Goal: Task Accomplishment & Management: Manage account settings

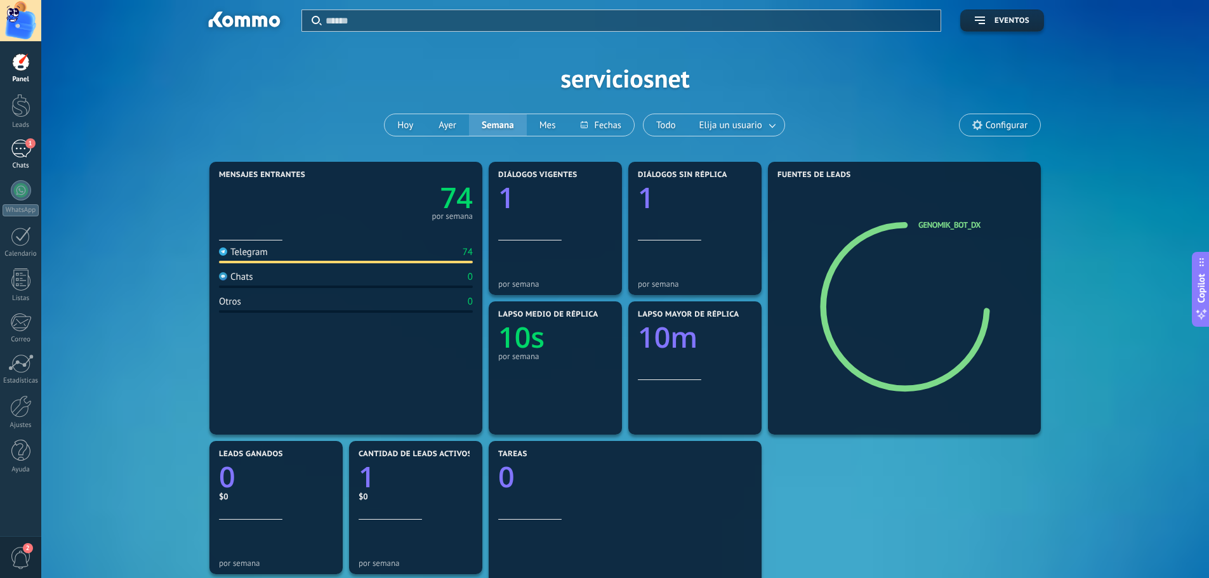
scroll to position [3, 0]
click at [18, 149] on div "1" at bounding box center [21, 149] width 20 height 18
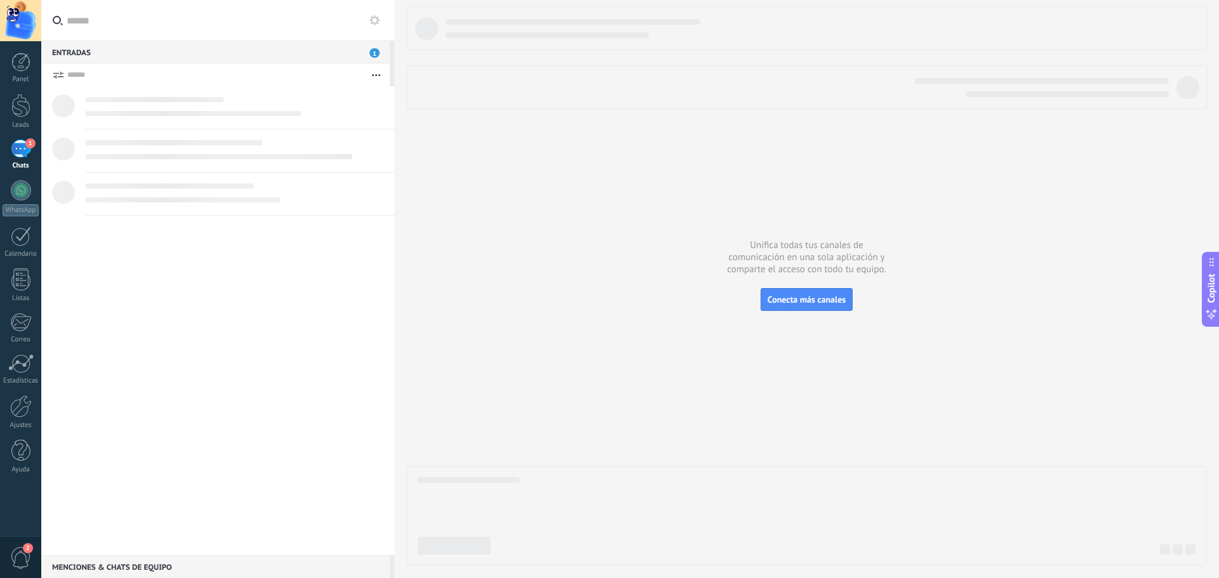
scroll to position [19, 0]
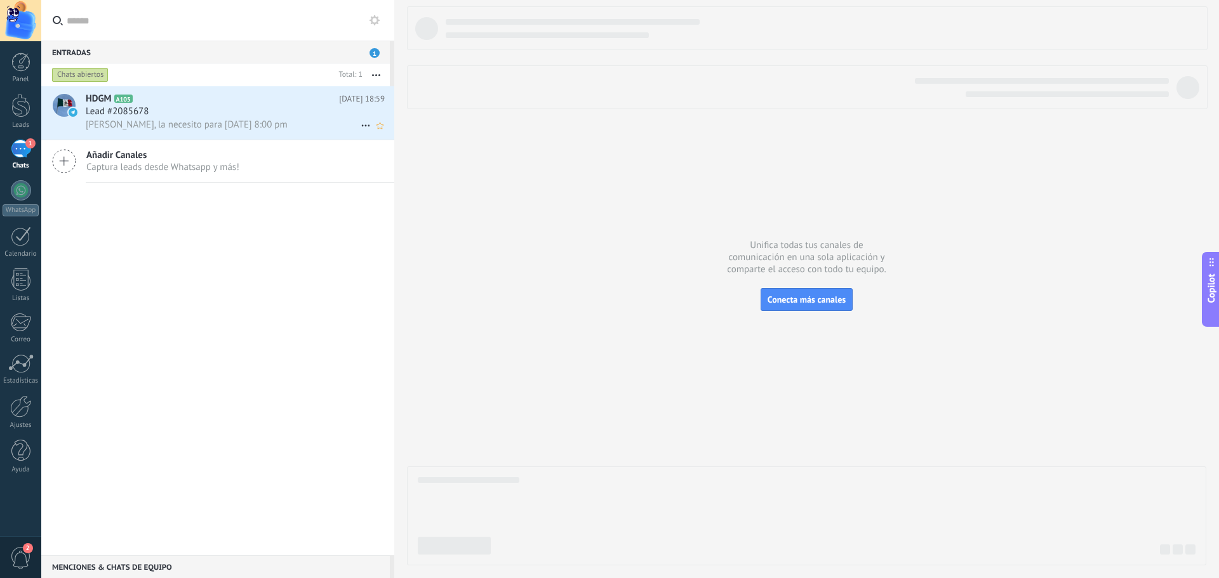
click at [368, 55] on div "Entradas 1" at bounding box center [215, 52] width 349 height 23
click at [374, 53] on span "1" at bounding box center [374, 53] width 10 height 10
click at [206, 116] on div "Lead #2085678" at bounding box center [235, 111] width 299 height 13
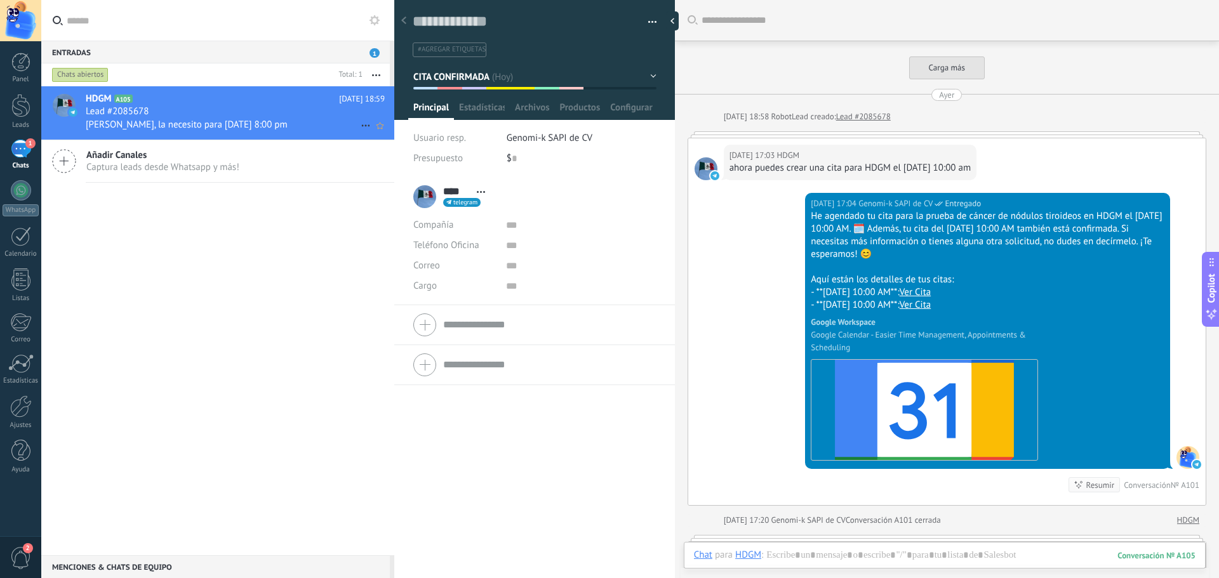
scroll to position [3866, 0]
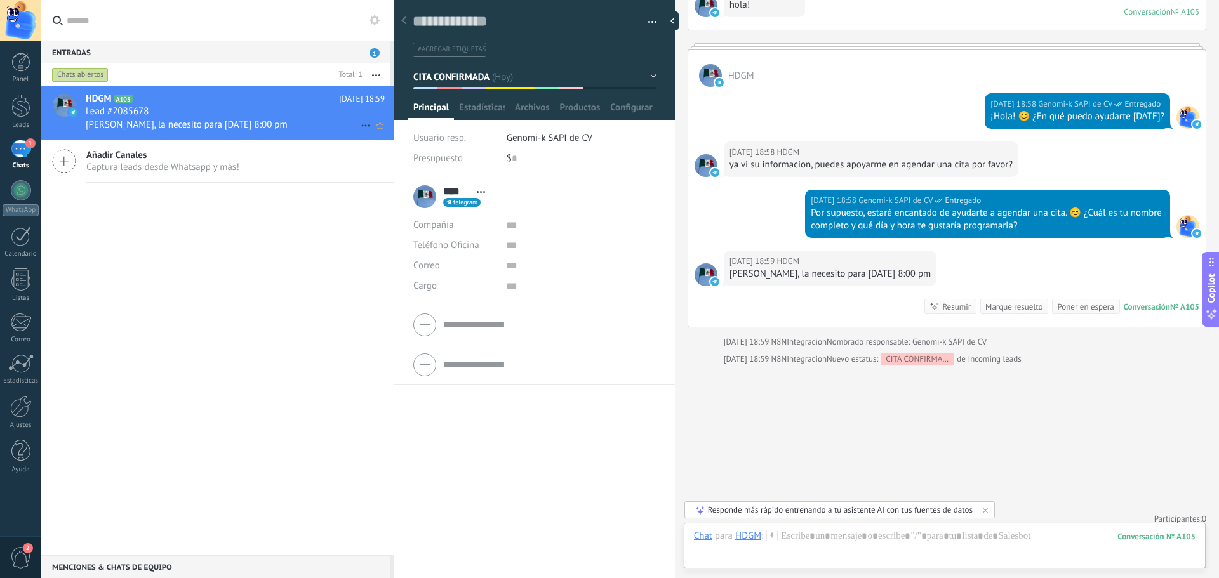
click at [134, 109] on span "Lead #2085678" at bounding box center [117, 111] width 63 height 13
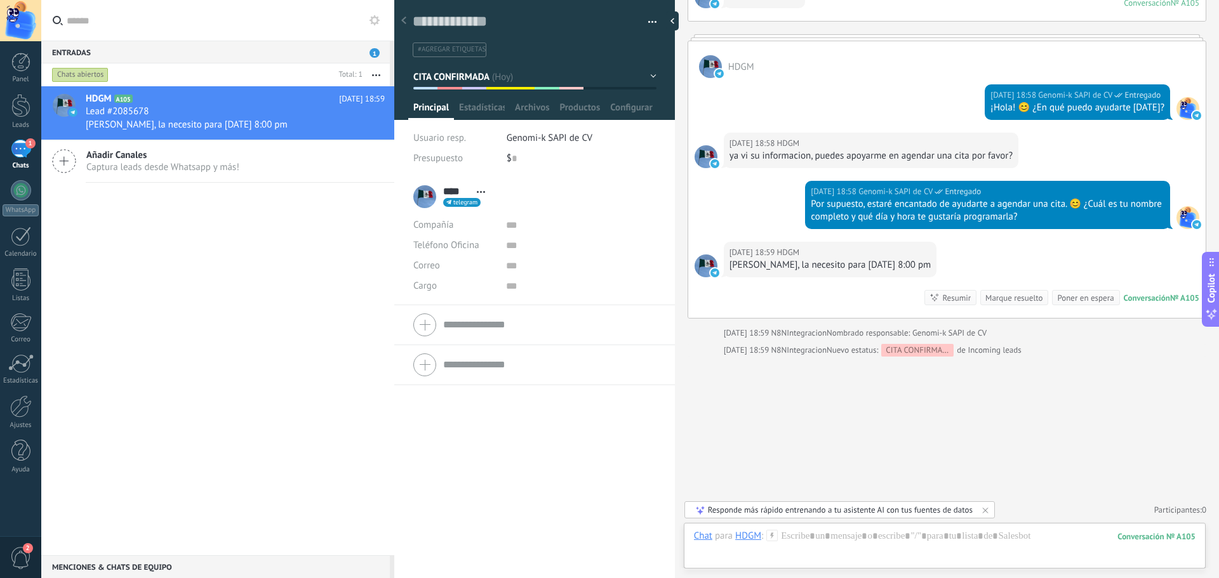
click at [22, 143] on div "1" at bounding box center [21, 149] width 20 height 18
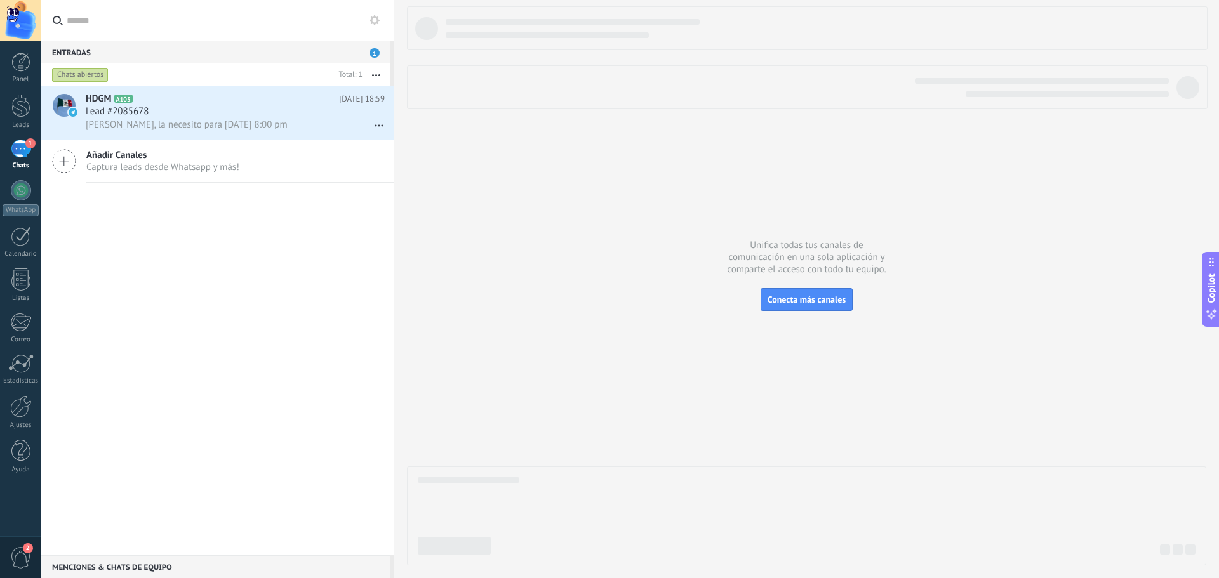
click at [22, 154] on div "1" at bounding box center [21, 149] width 20 height 18
click at [367, 52] on div "Entradas 1" at bounding box center [215, 52] width 349 height 23
click at [373, 52] on span "1" at bounding box center [374, 53] width 10 height 10
click at [98, 116] on span "Lead #2085678" at bounding box center [117, 111] width 63 height 13
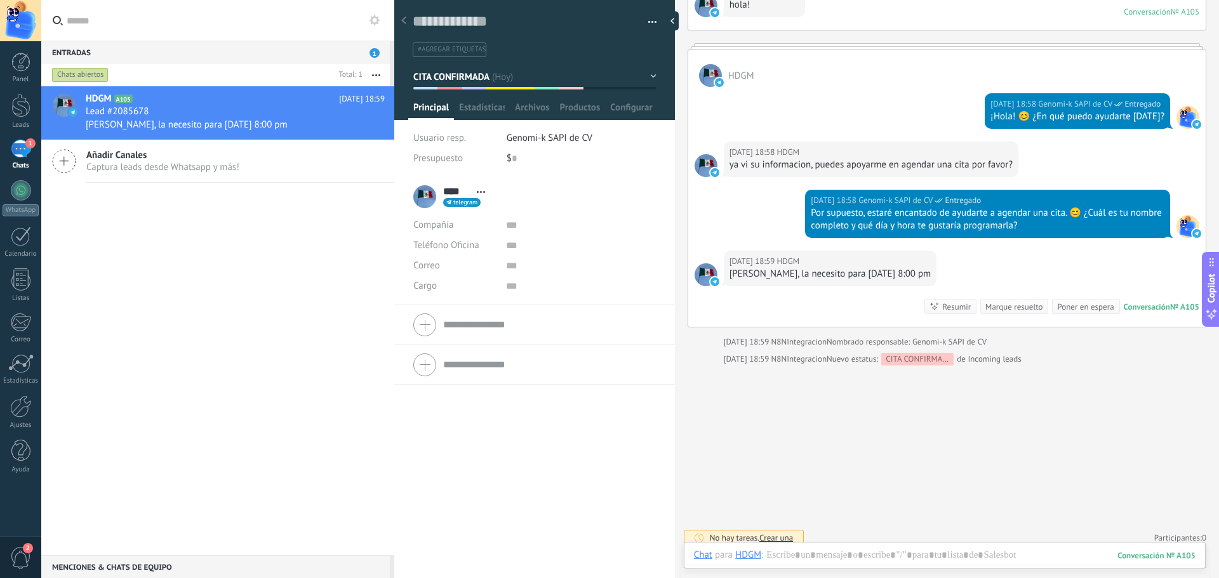
scroll to position [19, 0]
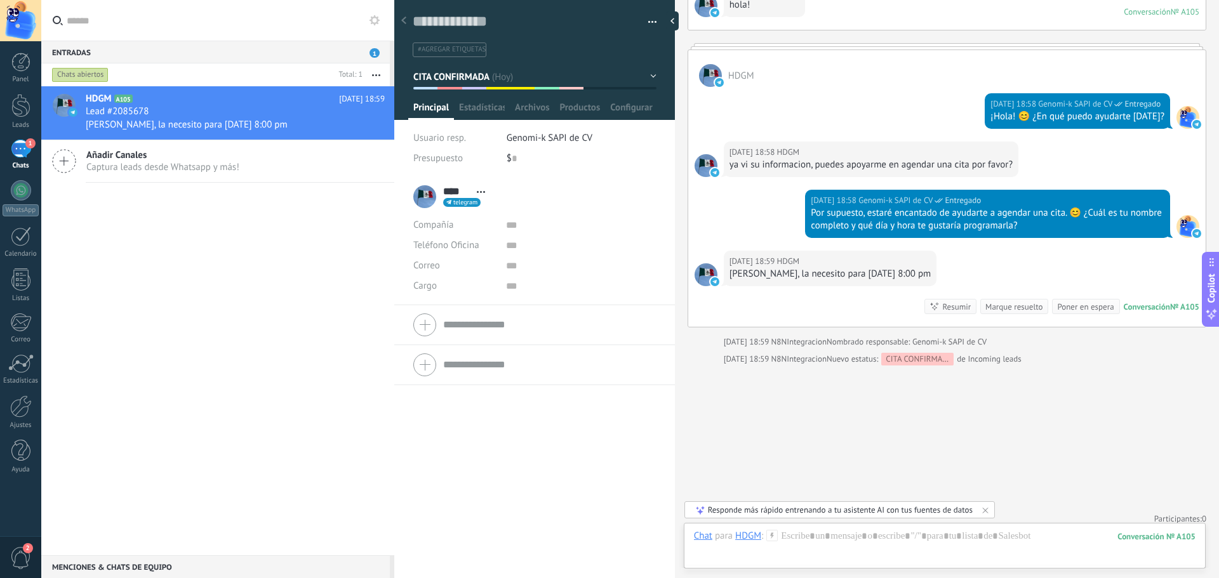
drag, startPoint x: 658, startPoint y: 22, endPoint x: 648, endPoint y: 23, distance: 10.2
click at [656, 22] on div "Guardar y crear Imprimir Administrar etiquetas Exportar a excel" at bounding box center [534, 24] width 281 height 65
click at [648, 23] on span "button" at bounding box center [652, 24] width 9 height 3
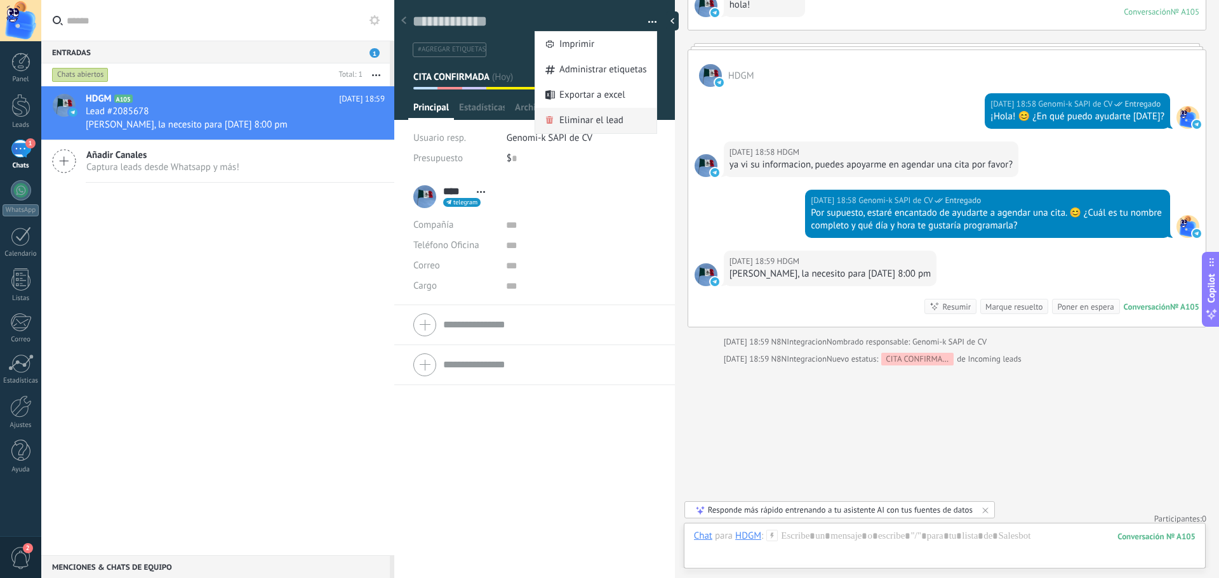
click at [583, 119] on span "Eliminar el lead" at bounding box center [591, 120] width 64 height 25
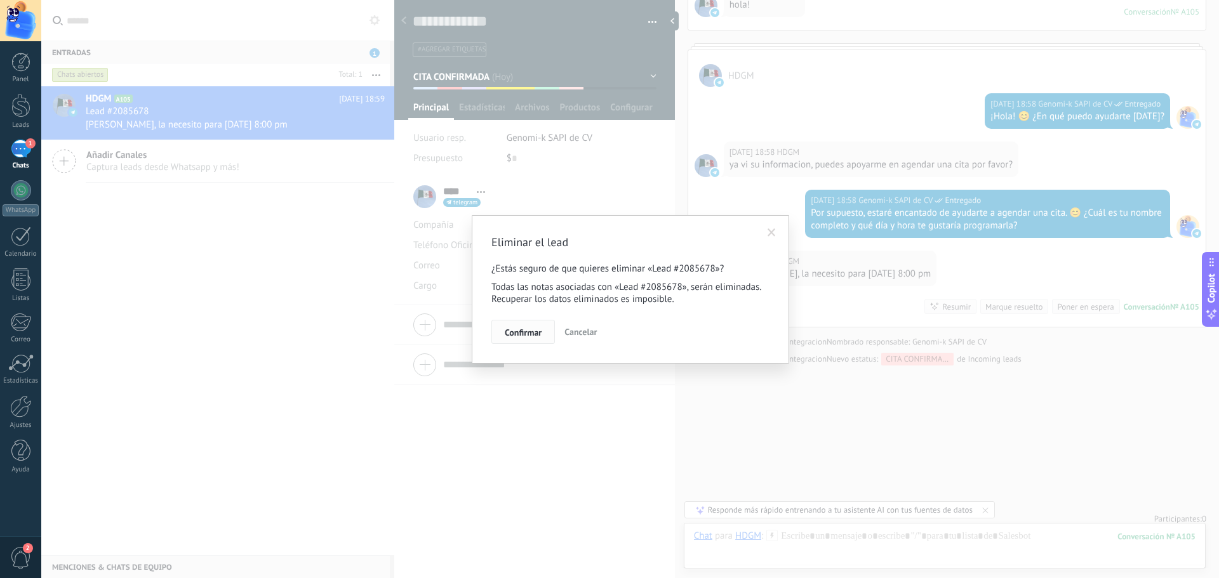
click at [533, 335] on span "Confirmar" at bounding box center [523, 332] width 37 height 9
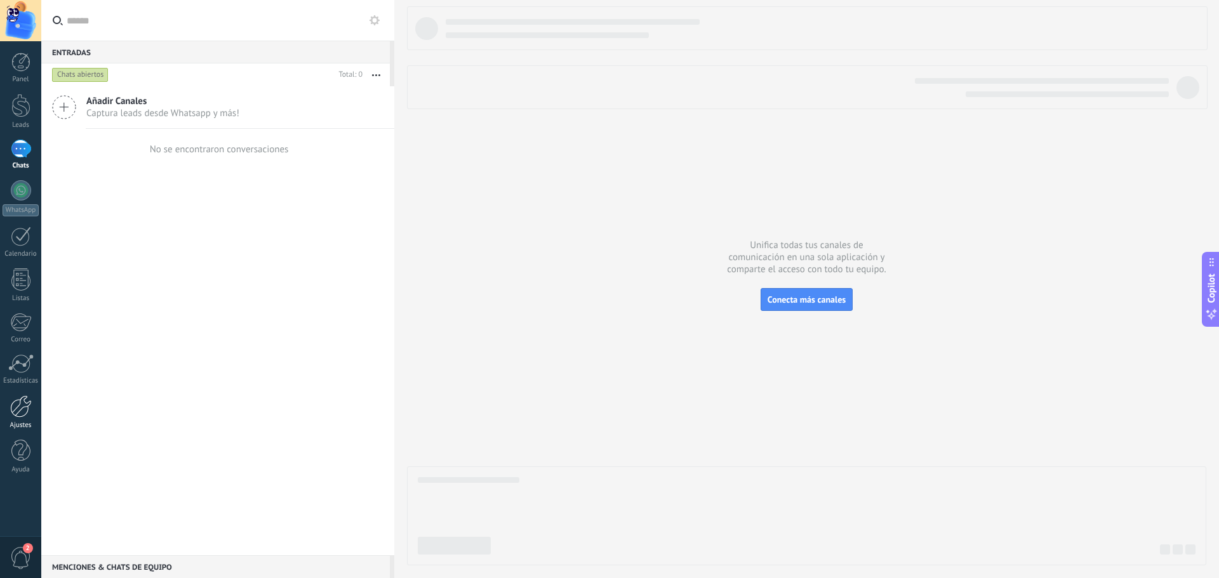
click at [21, 421] on link "Ajustes" at bounding box center [20, 413] width 41 height 34
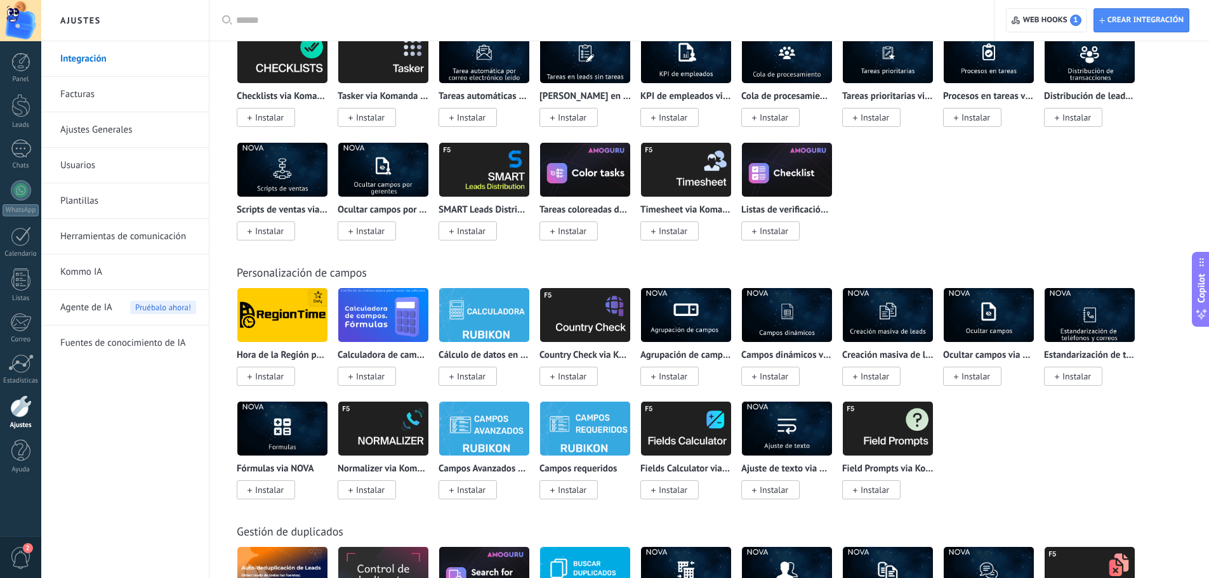
scroll to position [4116, 0]
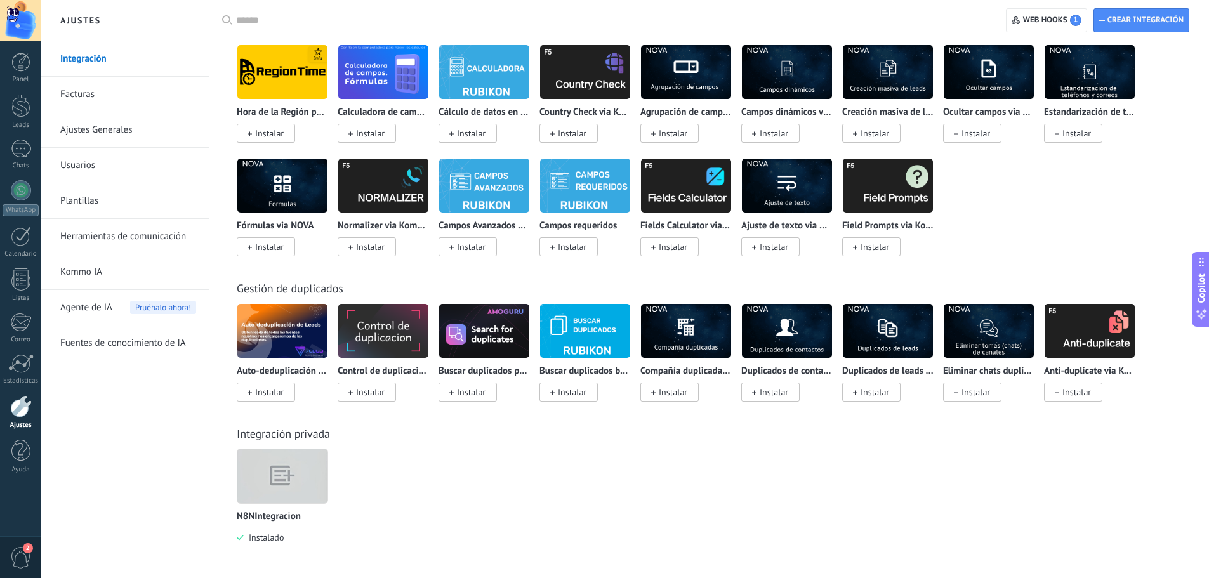
click at [297, 469] on img at bounding box center [282, 476] width 90 height 69
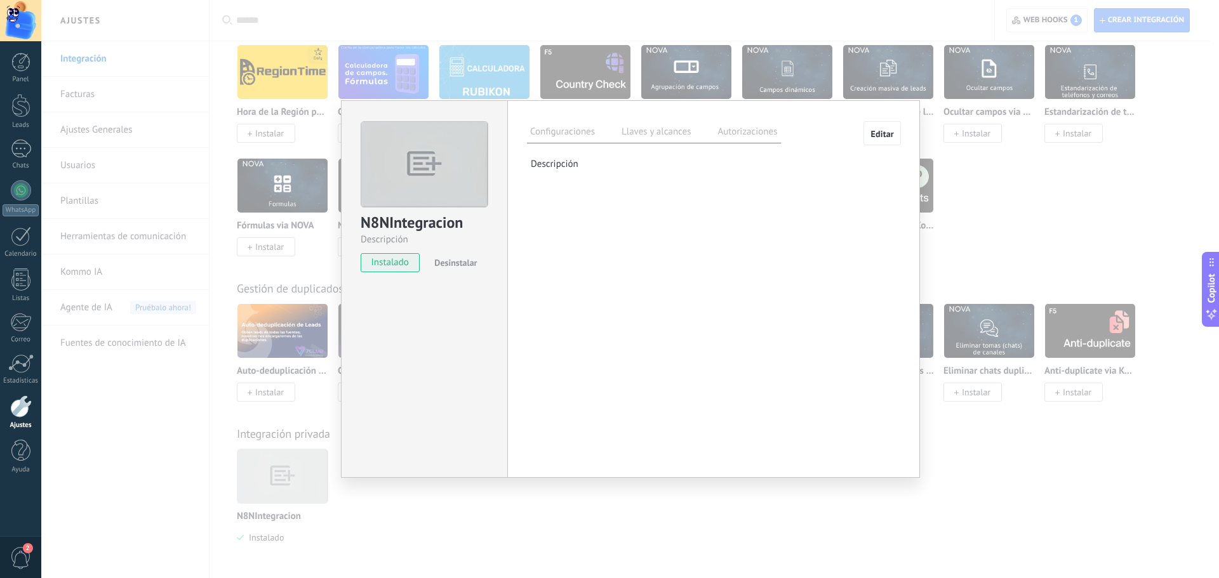
click at [649, 133] on label "Llaves y alcances" at bounding box center [656, 133] width 76 height 18
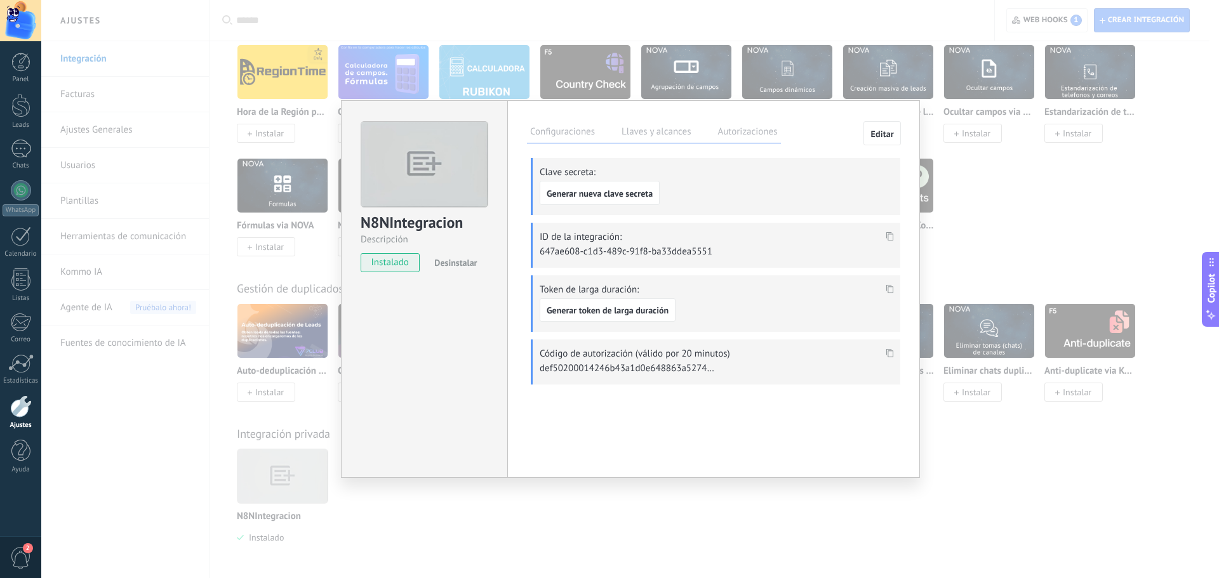
click at [738, 133] on label "Autorizaciones" at bounding box center [747, 133] width 66 height 18
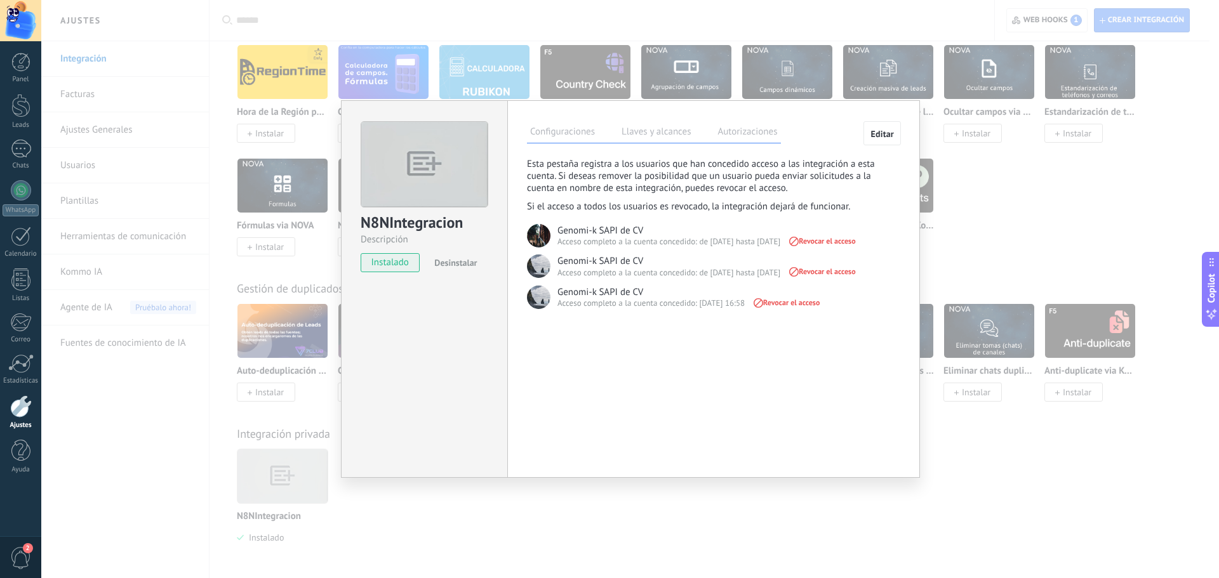
click at [569, 140] on label "Configuraciones" at bounding box center [562, 133] width 71 height 18
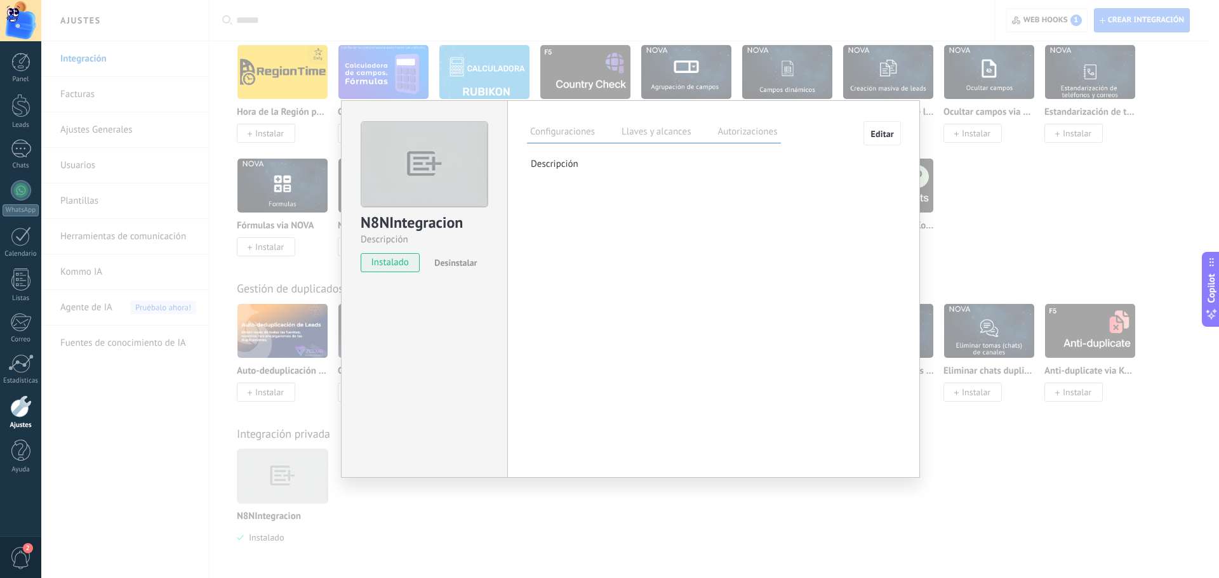
click at [650, 133] on label "Llaves y alcances" at bounding box center [656, 133] width 76 height 18
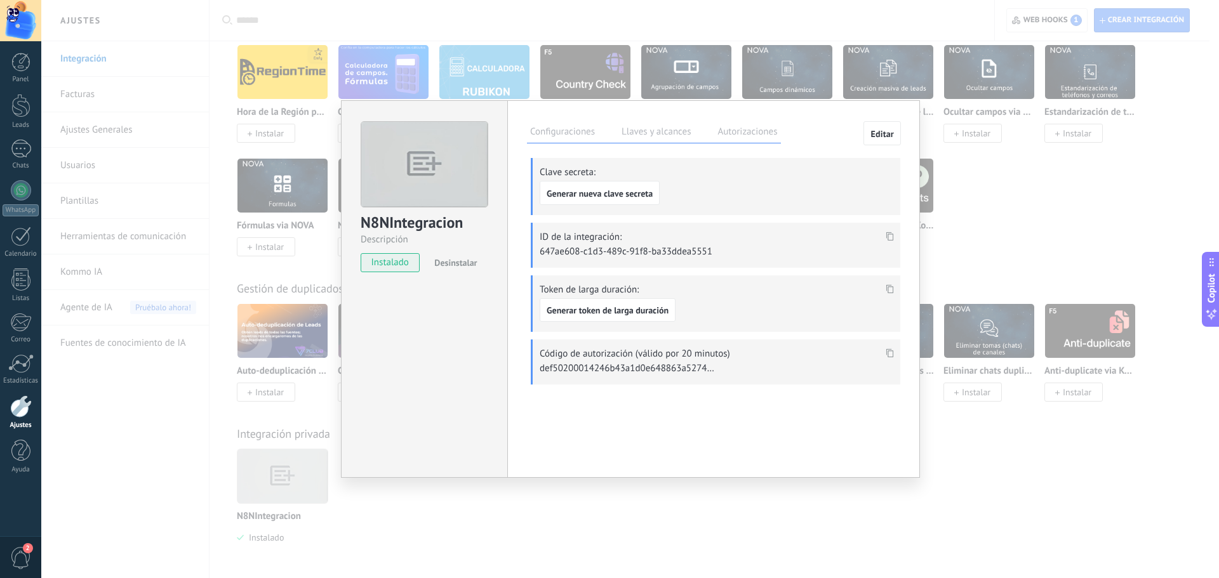
click at [997, 178] on div "N8NIntegracion Descripción instalado Desinstalar Configuraciones Llaves y alcan…" at bounding box center [630, 289] width 1178 height 578
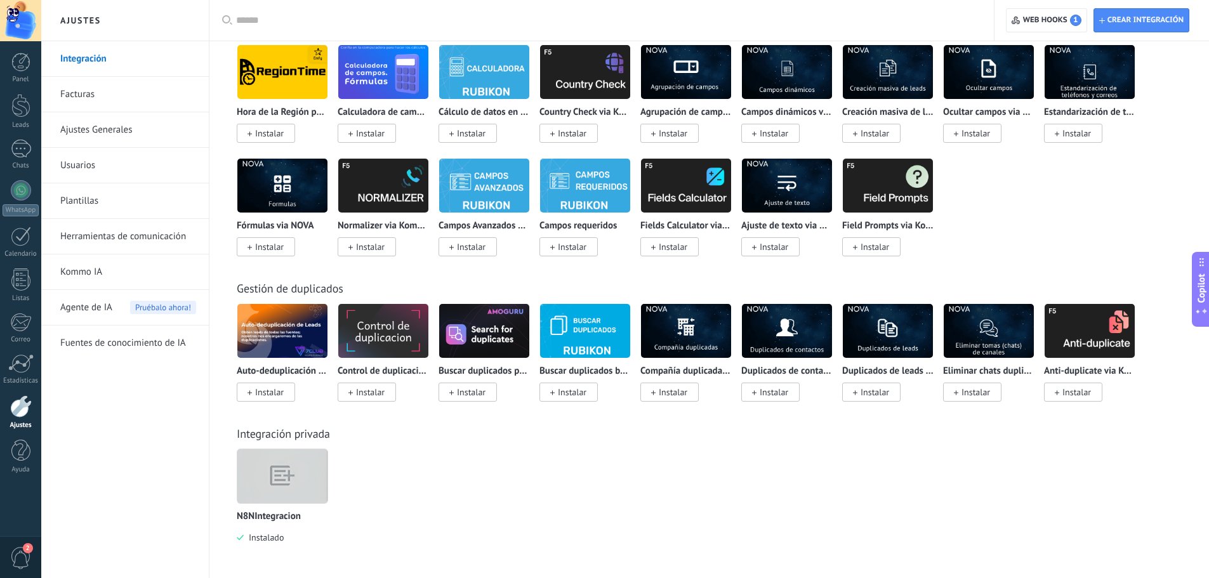
click at [375, 479] on div "N8NIntegracion Instalado" at bounding box center [716, 506] width 959 height 114
click at [291, 472] on img at bounding box center [282, 476] width 90 height 69
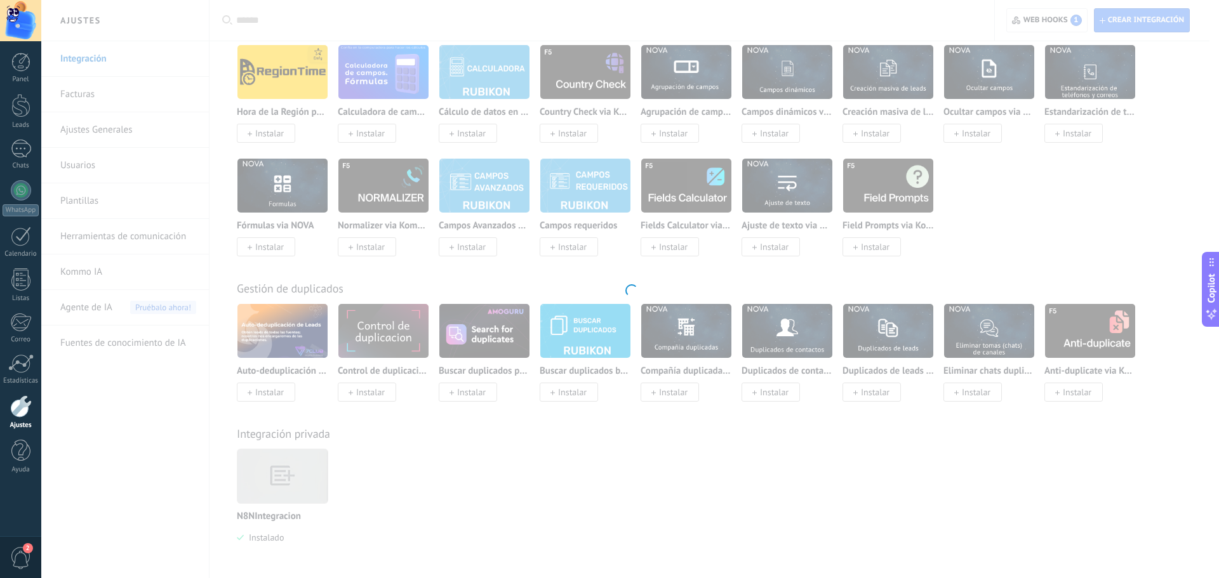
click at [291, 472] on div at bounding box center [630, 289] width 1178 height 578
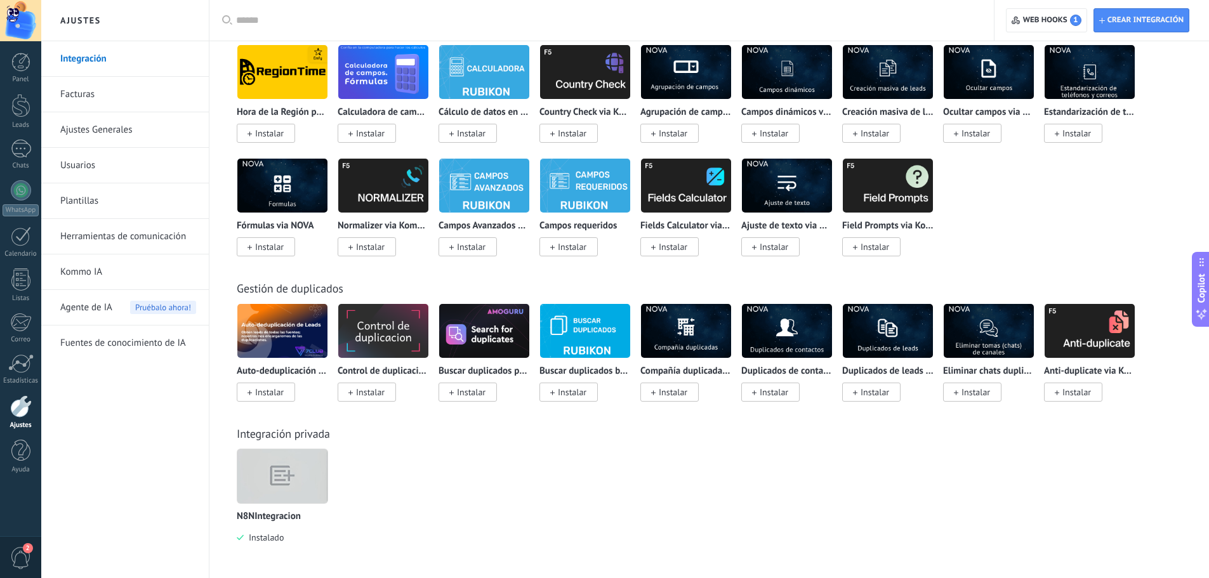
click at [291, 482] on img at bounding box center [282, 476] width 90 height 69
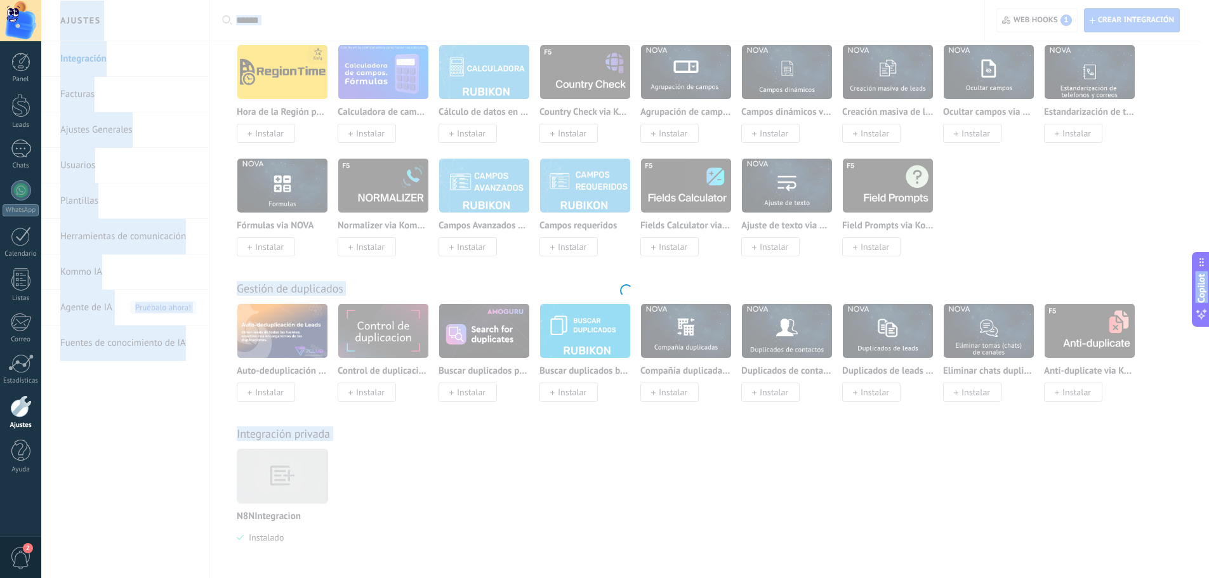
click at [291, 482] on div at bounding box center [625, 289] width 1168 height 578
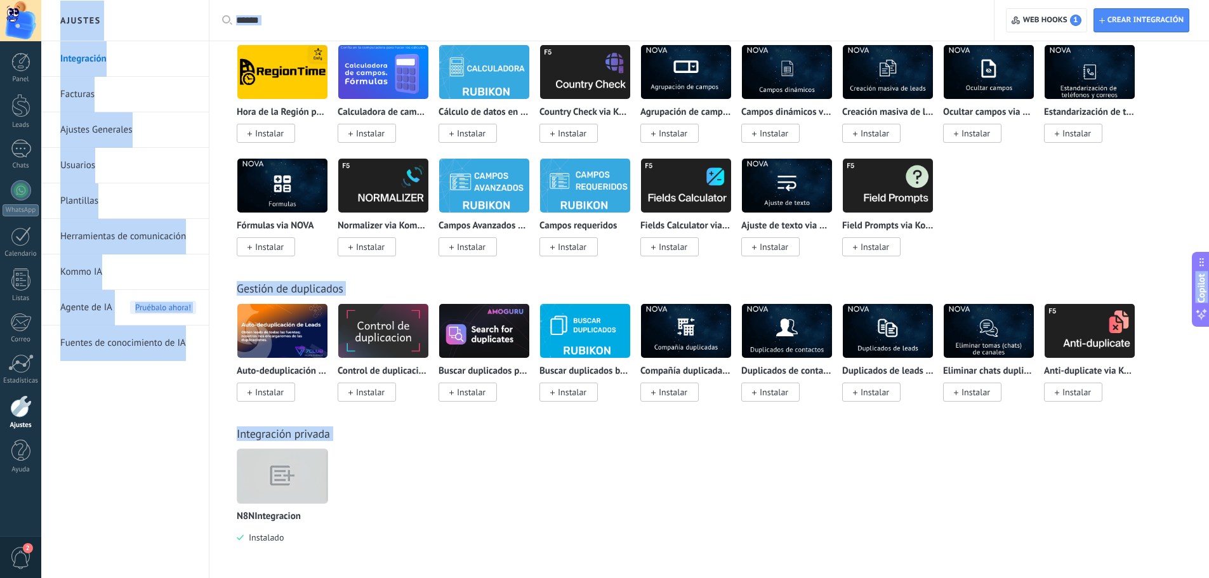
click at [291, 482] on img at bounding box center [282, 476] width 90 height 69
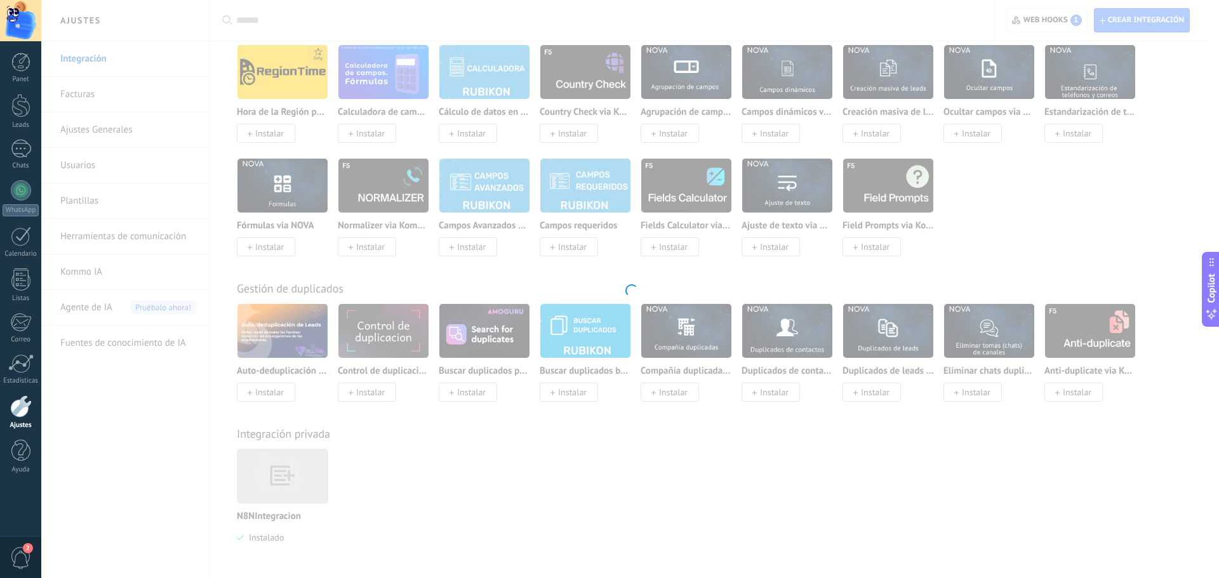
click at [291, 482] on div at bounding box center [630, 289] width 1178 height 578
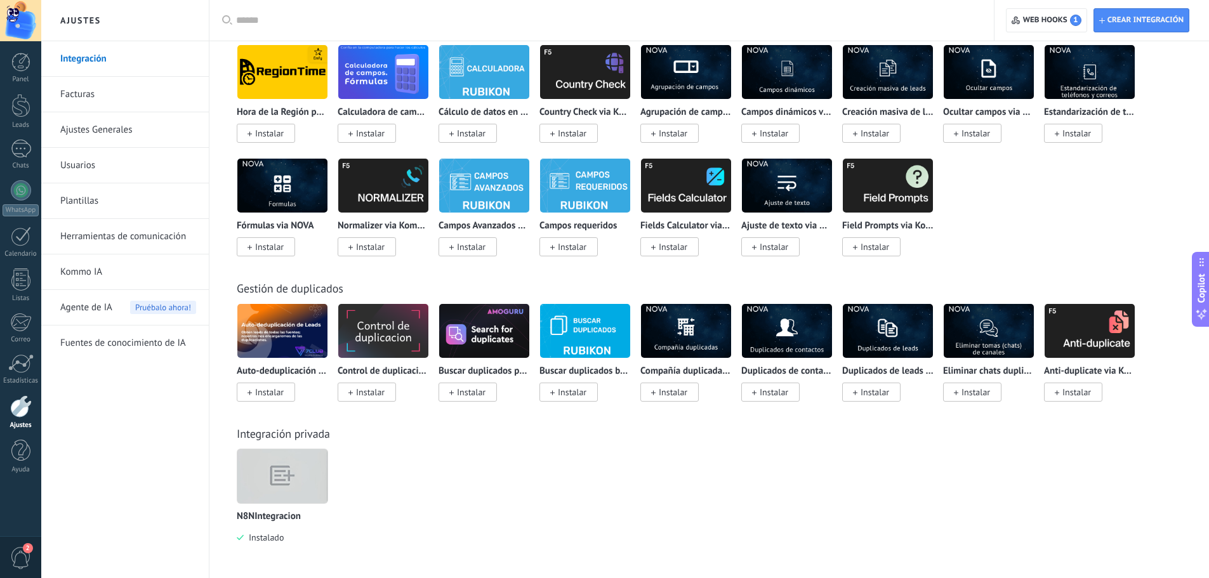
click at [272, 533] on span "Instalado" at bounding box center [264, 537] width 40 height 11
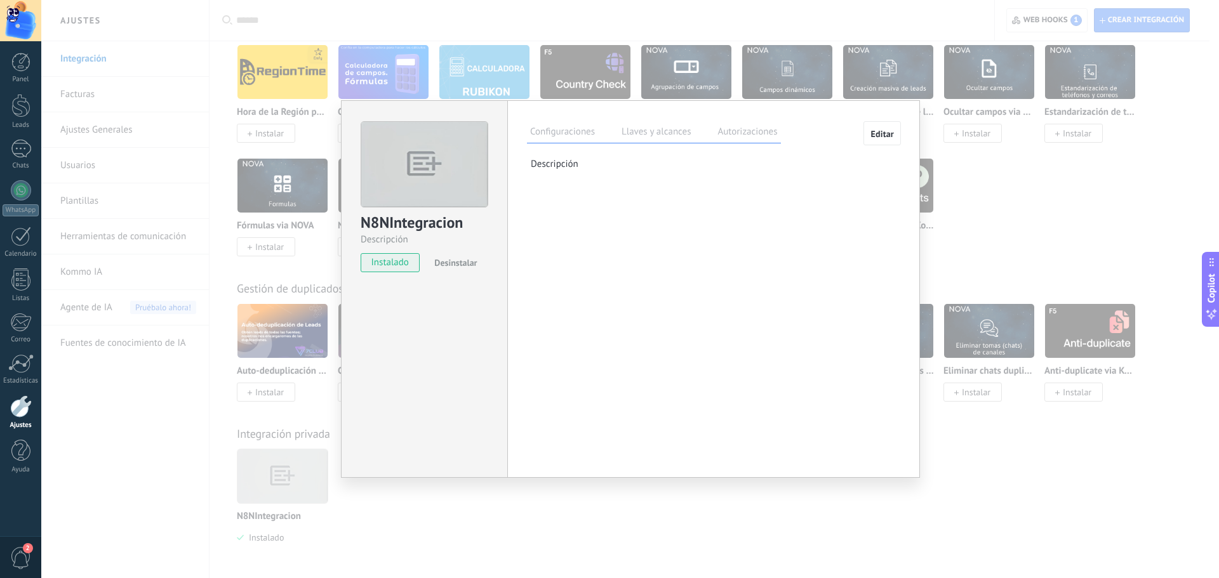
click at [639, 133] on label "Llaves y alcances" at bounding box center [656, 133] width 76 height 18
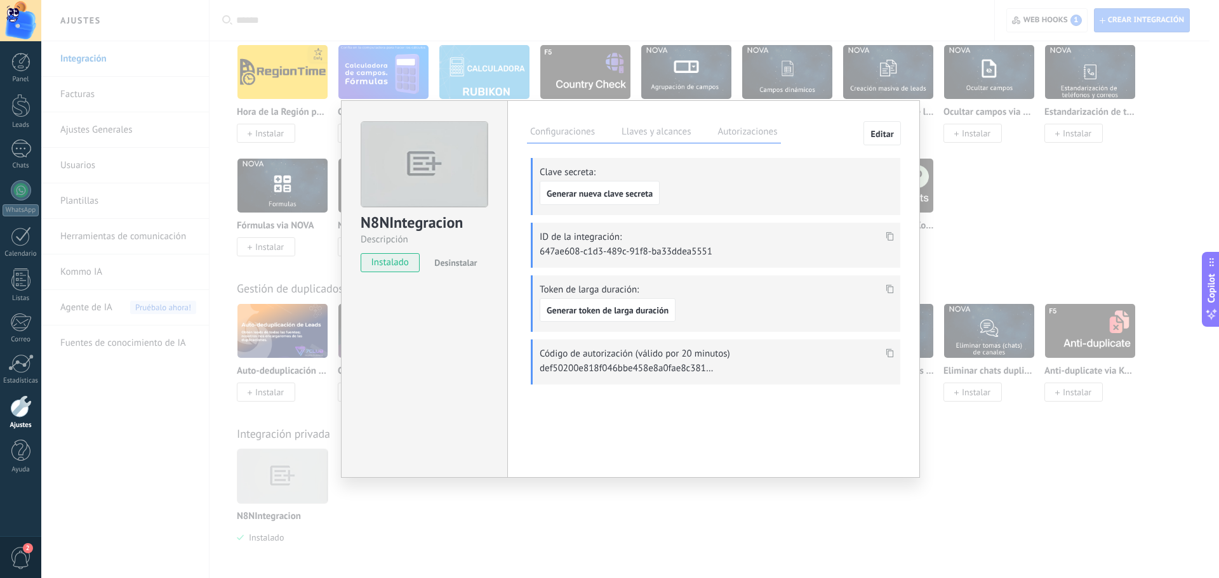
click at [739, 130] on label "Autorizaciones" at bounding box center [747, 133] width 66 height 18
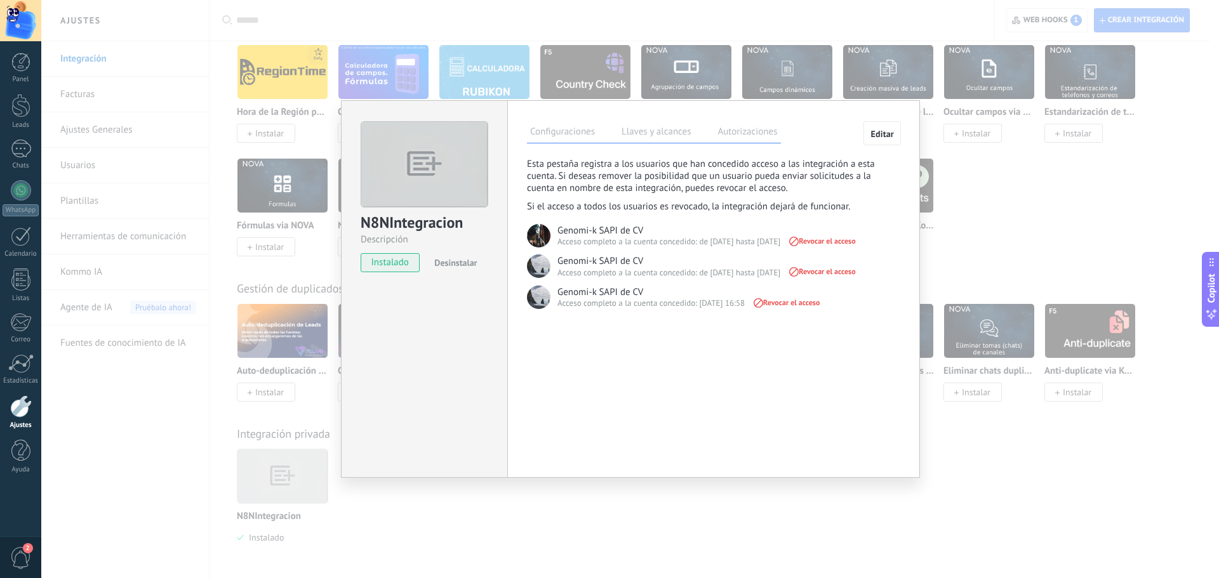
click at [881, 136] on span "Editar" at bounding box center [881, 134] width 23 height 9
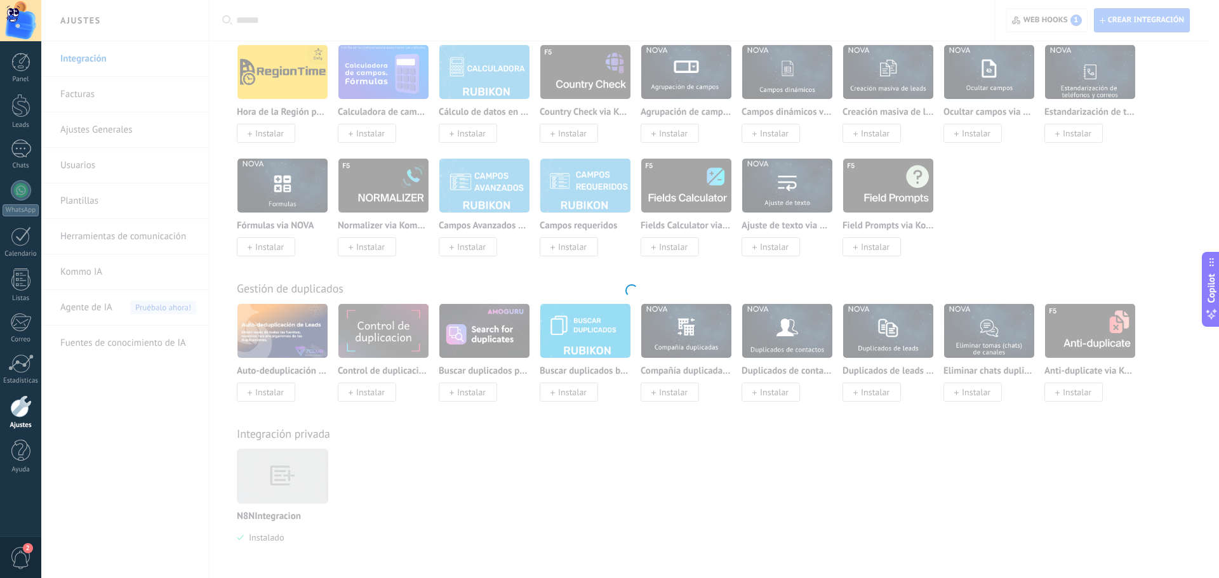
type textarea "**********"
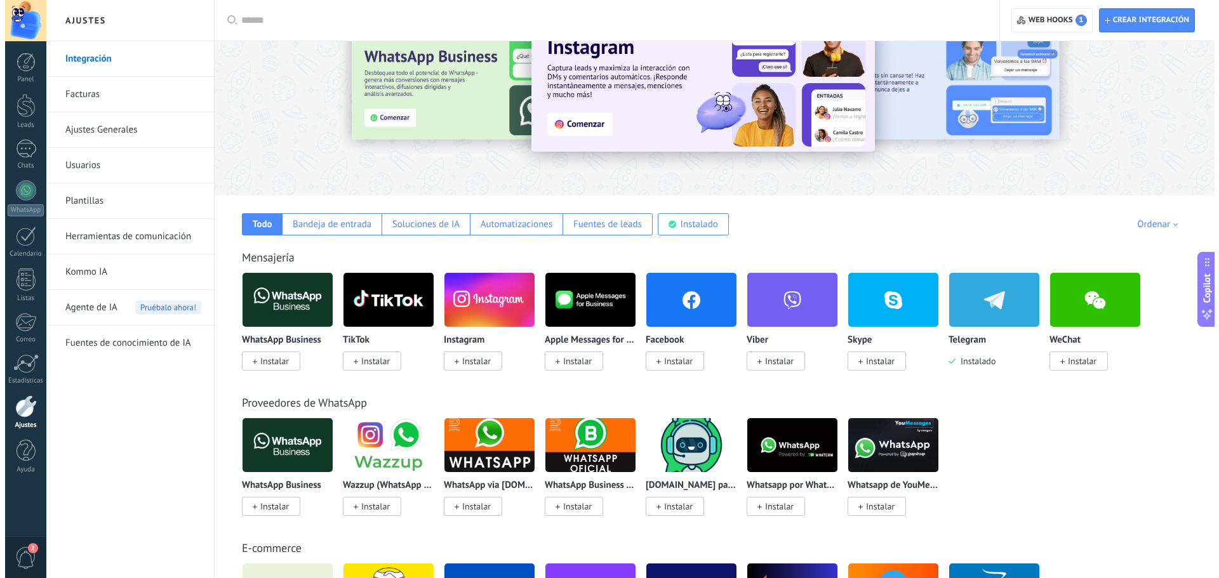
scroll to position [0, 0]
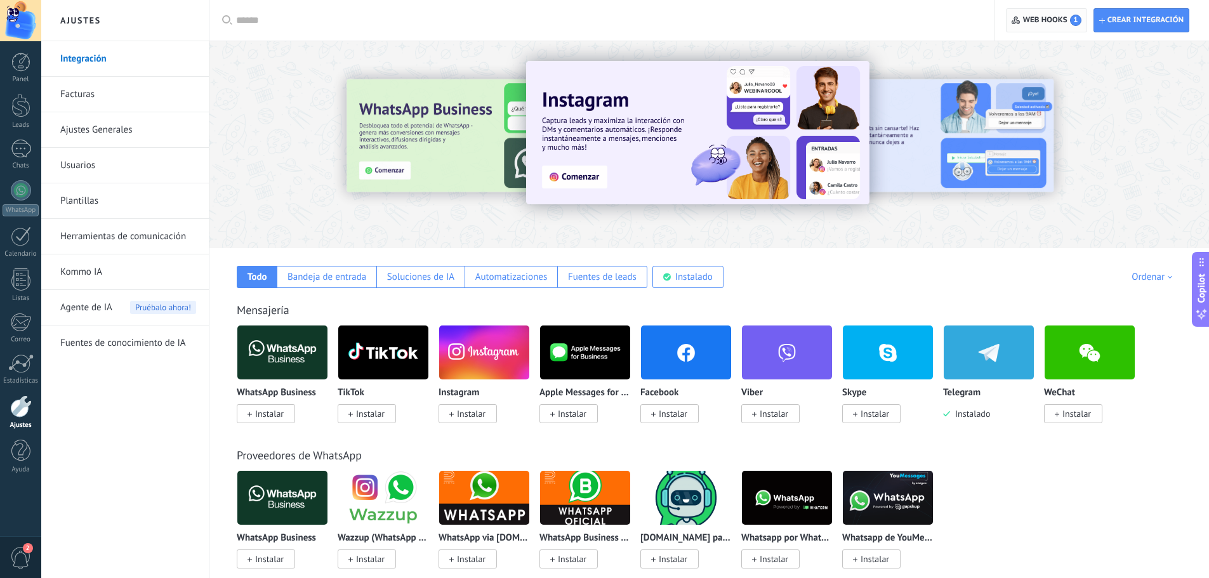
click at [1037, 18] on span "Web hooks 1" at bounding box center [1052, 20] width 58 height 11
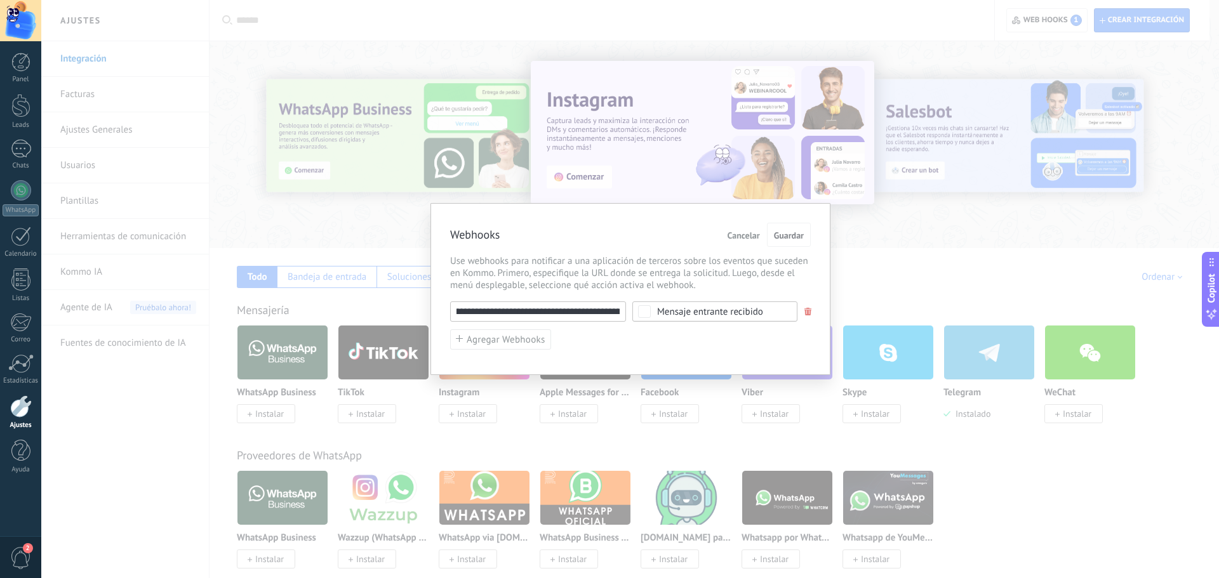
scroll to position [0, 178]
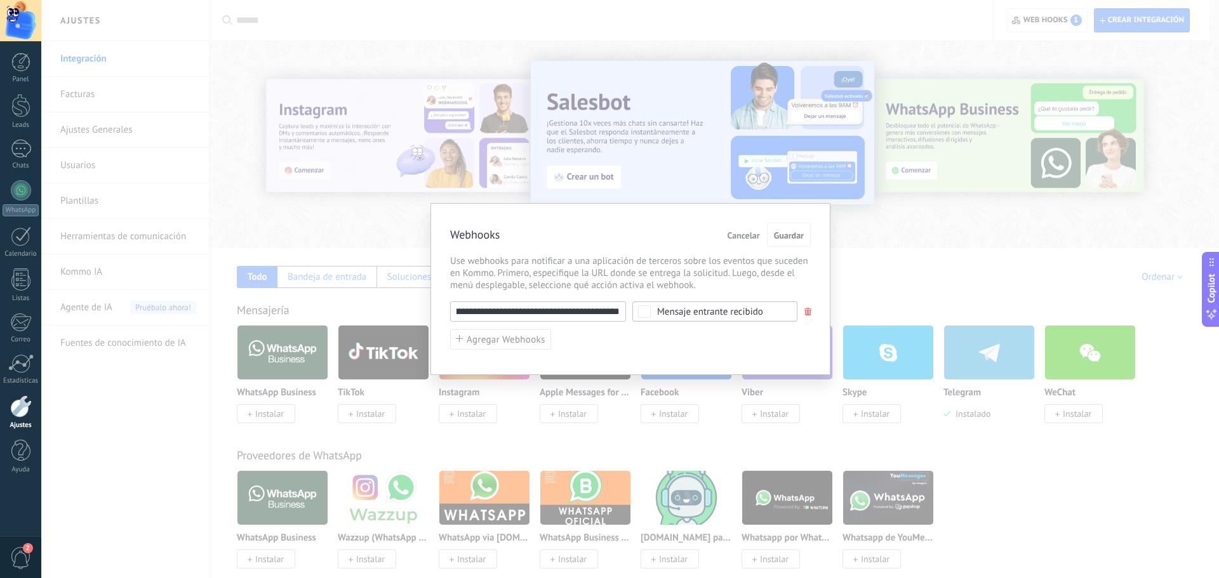
drag, startPoint x: 560, startPoint y: 312, endPoint x: 653, endPoint y: 310, distance: 92.7
click at [653, 310] on div "**********" at bounding box center [630, 312] width 361 height 20
click at [596, 310] on input "**********" at bounding box center [538, 312] width 176 height 20
drag, startPoint x: 564, startPoint y: 313, endPoint x: 635, endPoint y: 310, distance: 71.8
click at [635, 310] on div "**********" at bounding box center [630, 312] width 361 height 20
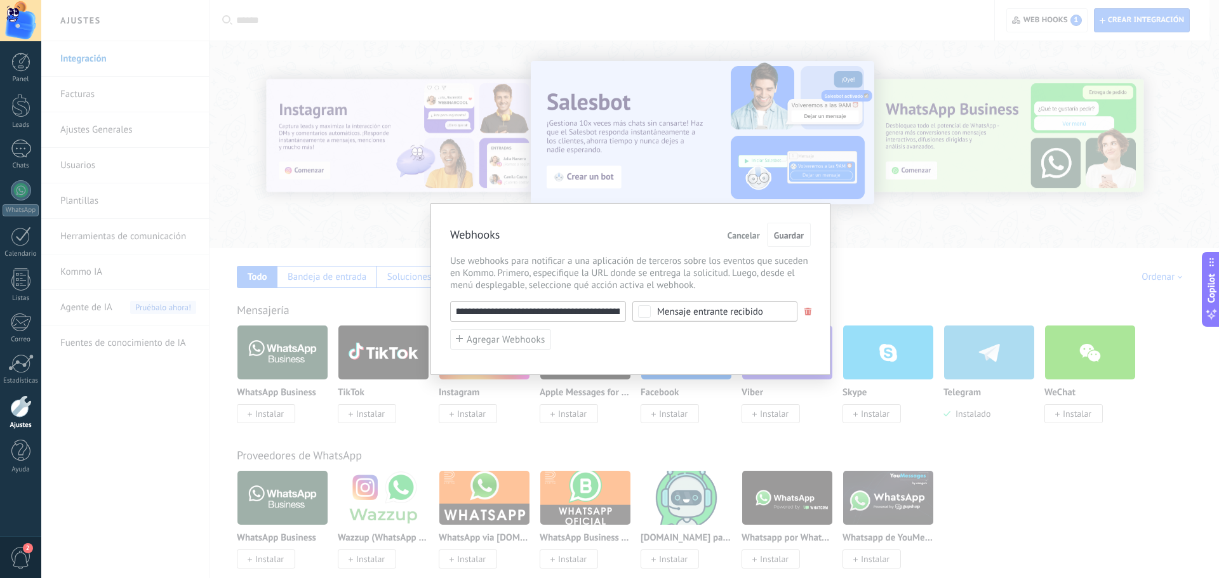
scroll to position [0, 0]
drag, startPoint x: 532, startPoint y: 310, endPoint x: 583, endPoint y: 310, distance: 51.4
click at [583, 310] on input "**********" at bounding box center [538, 312] width 176 height 20
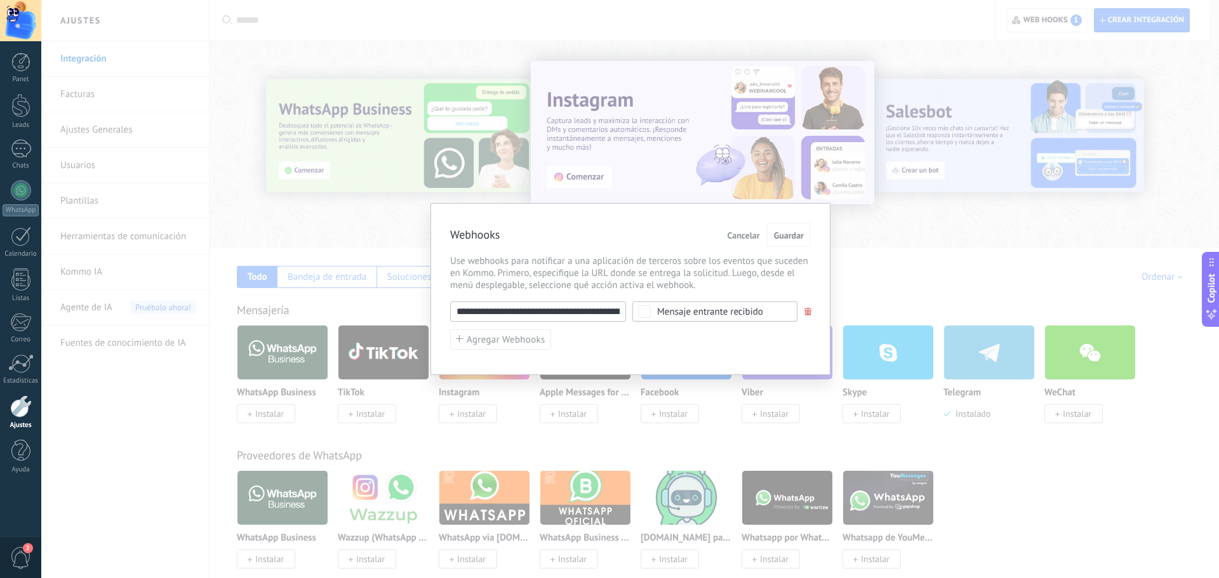
click at [566, 310] on input "**********" at bounding box center [538, 312] width 176 height 20
click at [785, 235] on span "Guardar" at bounding box center [789, 235] width 30 height 9
click at [788, 237] on span "Guardar" at bounding box center [789, 235] width 30 height 9
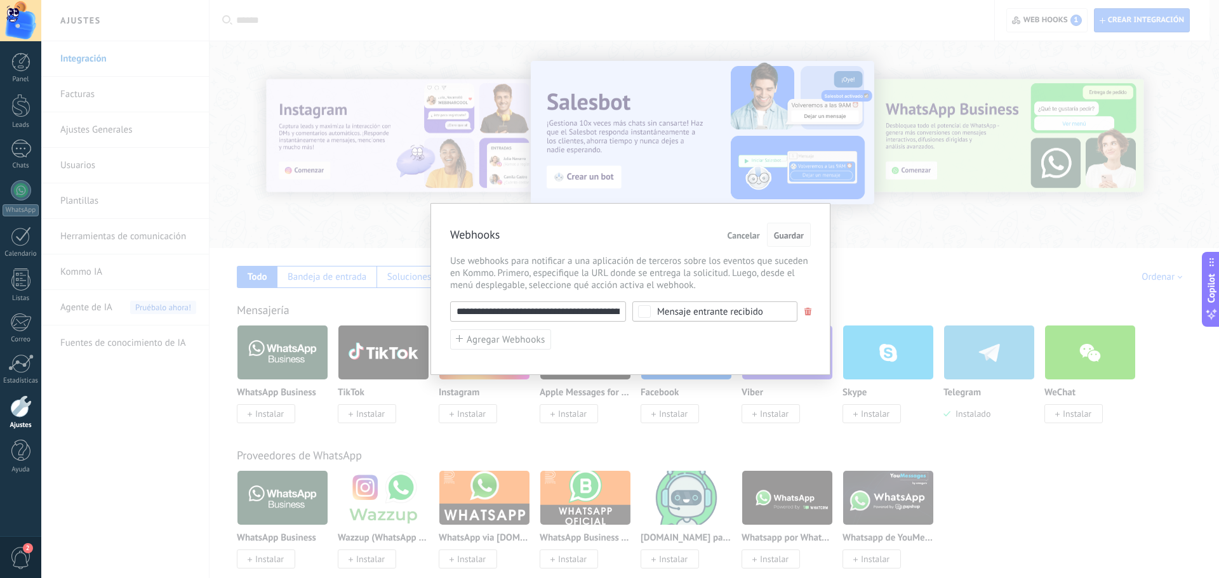
click at [780, 234] on span "Guardar" at bounding box center [789, 235] width 30 height 9
click at [800, 234] on span "Guardar" at bounding box center [789, 235] width 30 height 9
click at [753, 236] on span "Cancelar" at bounding box center [744, 235] width 32 height 9
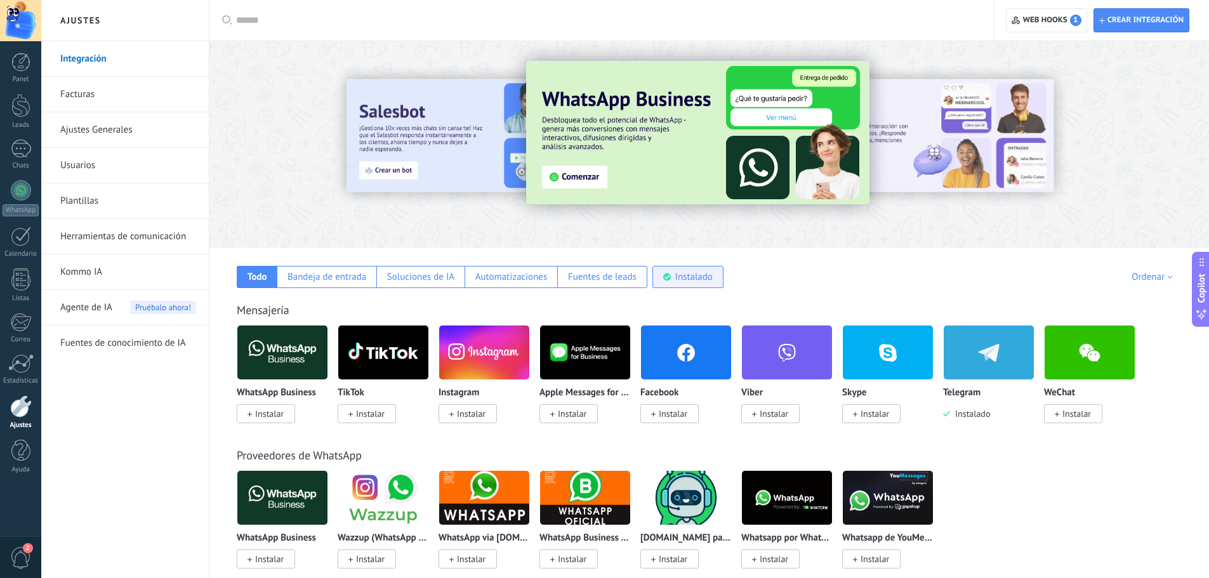
click at [685, 283] on div "Instalado" at bounding box center [688, 277] width 71 height 22
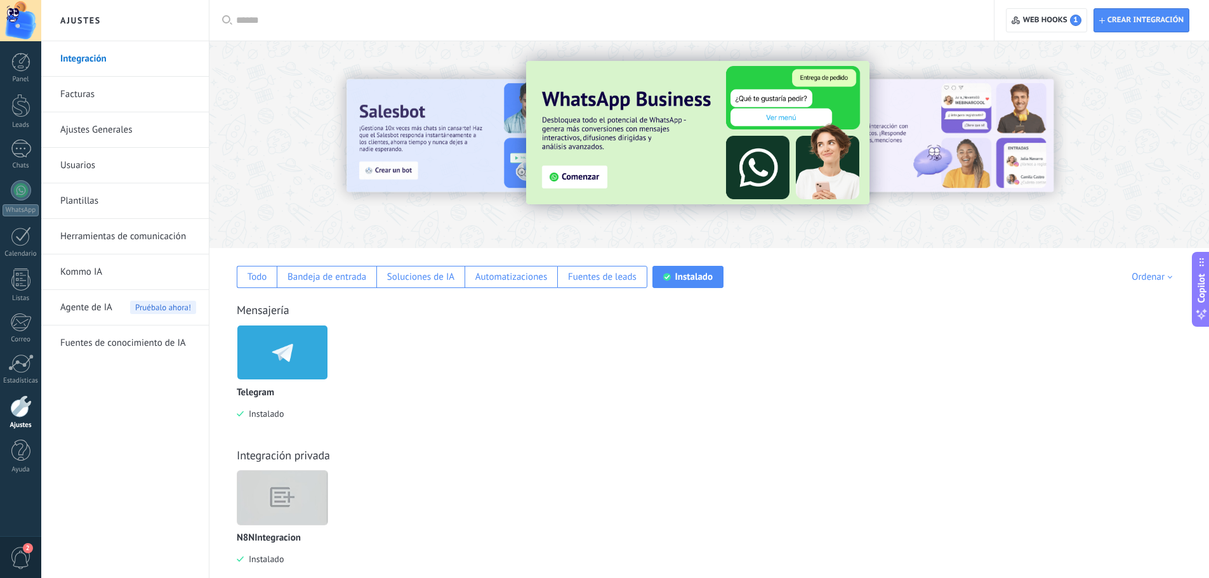
click at [292, 366] on img at bounding box center [282, 353] width 90 height 62
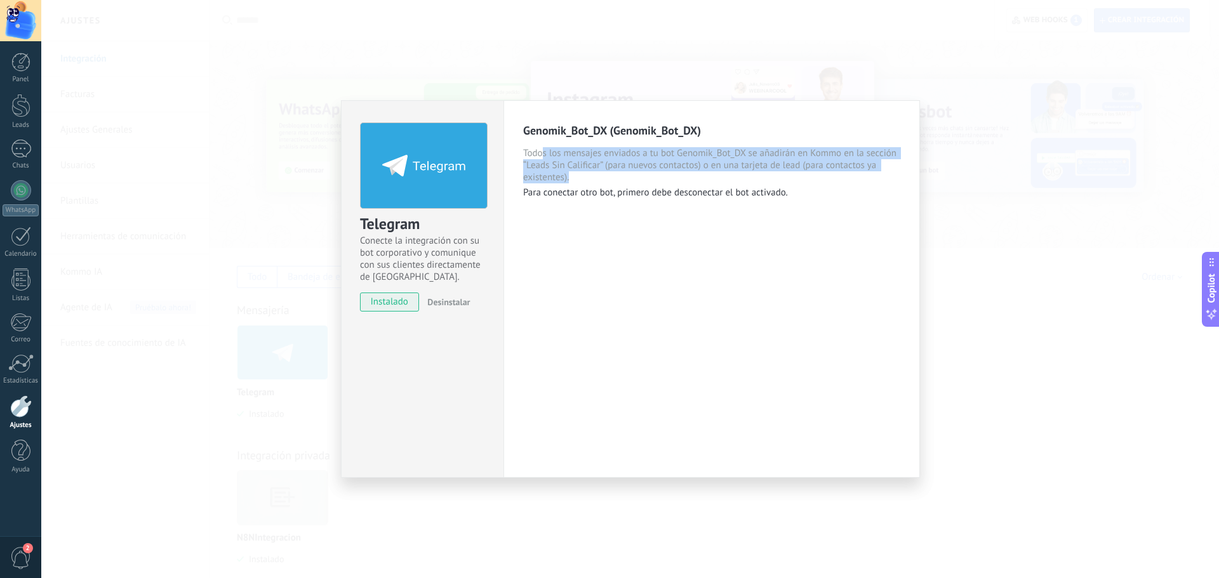
drag, startPoint x: 560, startPoint y: 156, endPoint x: 615, endPoint y: 180, distance: 60.3
click at [615, 180] on span "Todos los mensajes enviados a tu bot Genomik_Bot_DX se añadirán en Kommo en la …" at bounding box center [711, 165] width 377 height 36
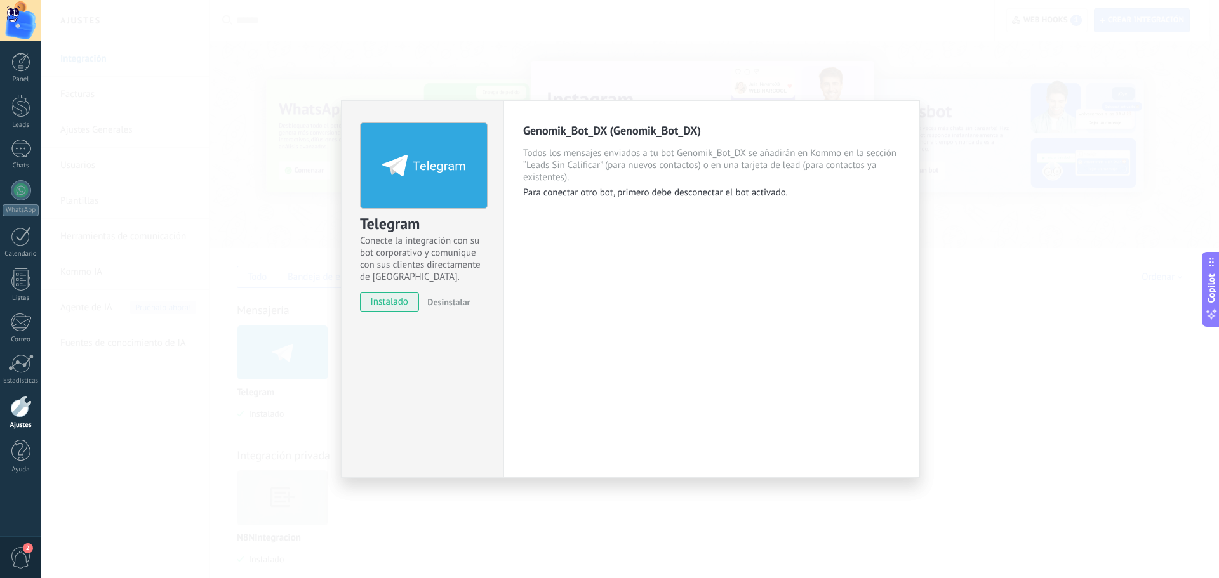
click at [632, 192] on p "Para conectar otro bot, primero debe desconectar el bot activado." at bounding box center [711, 193] width 377 height 12
click at [260, 204] on div "Telegram Conecte la integración con su bot corporativo y comunique con sus clie…" at bounding box center [630, 289] width 1178 height 578
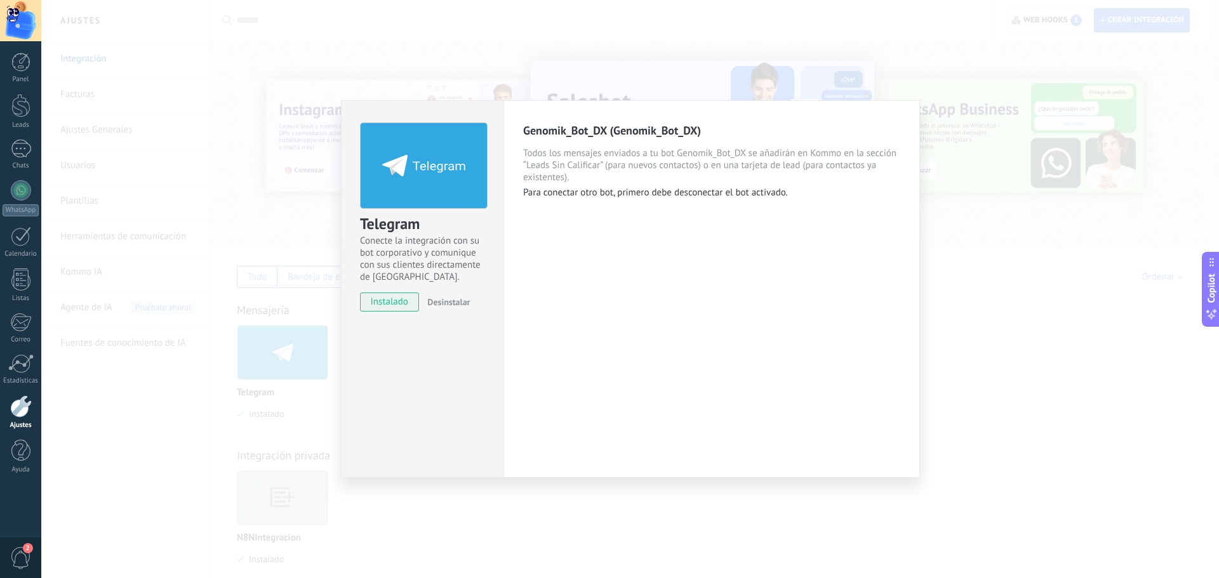
click at [236, 416] on div "Telegram Conecte la integración con su bot corporativo y comunique con sus clie…" at bounding box center [630, 289] width 1178 height 578
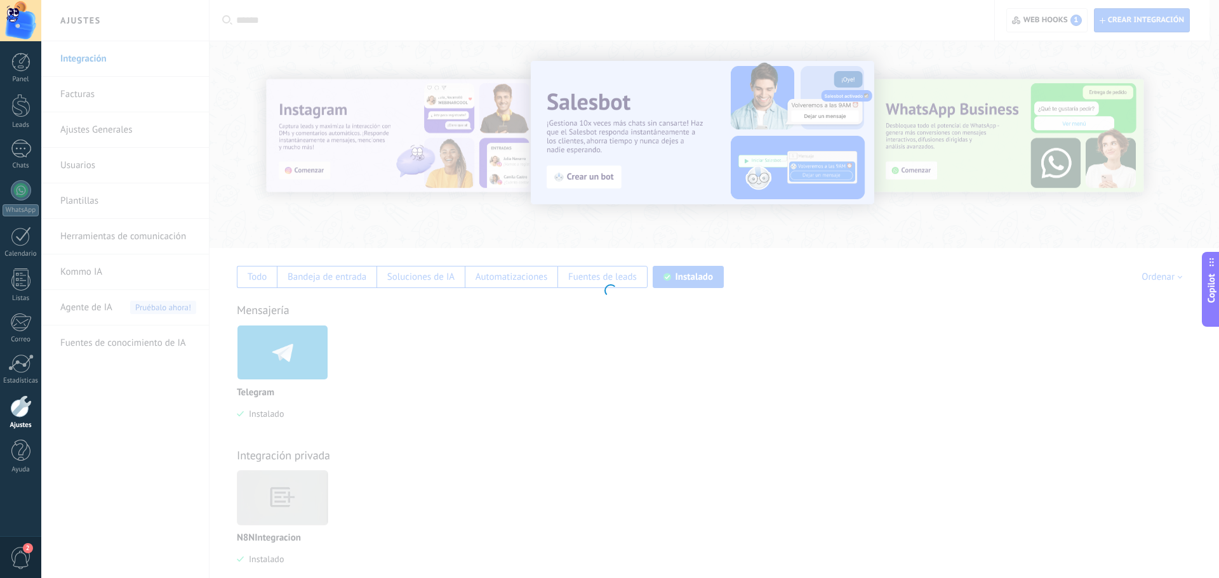
click at [703, 444] on div at bounding box center [609, 289] width 1219 height 578
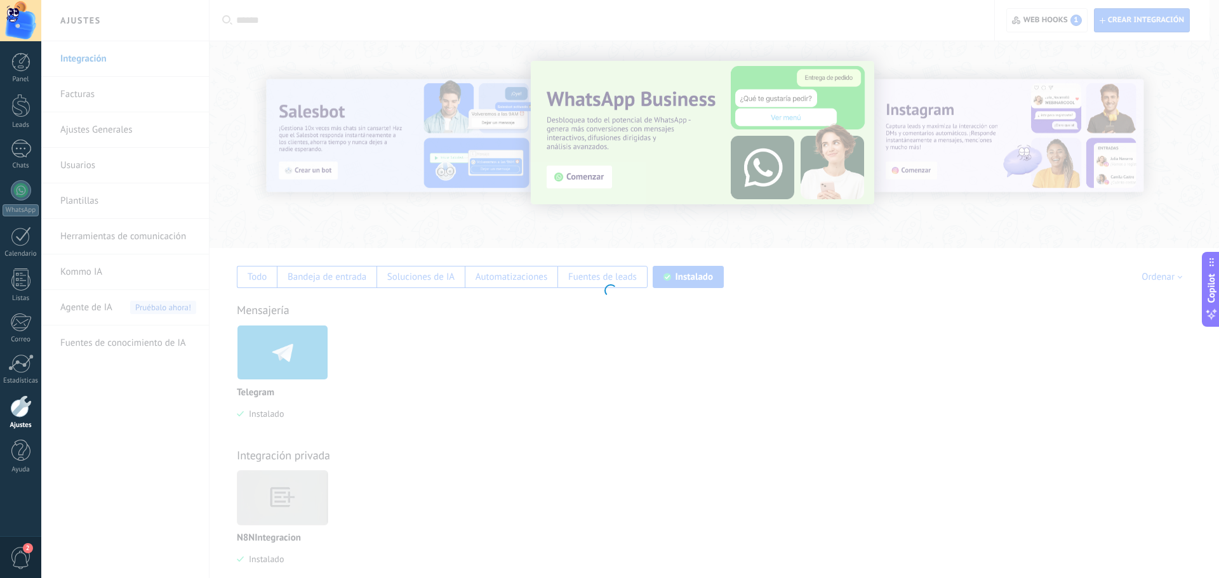
click at [460, 376] on div at bounding box center [609, 289] width 1219 height 578
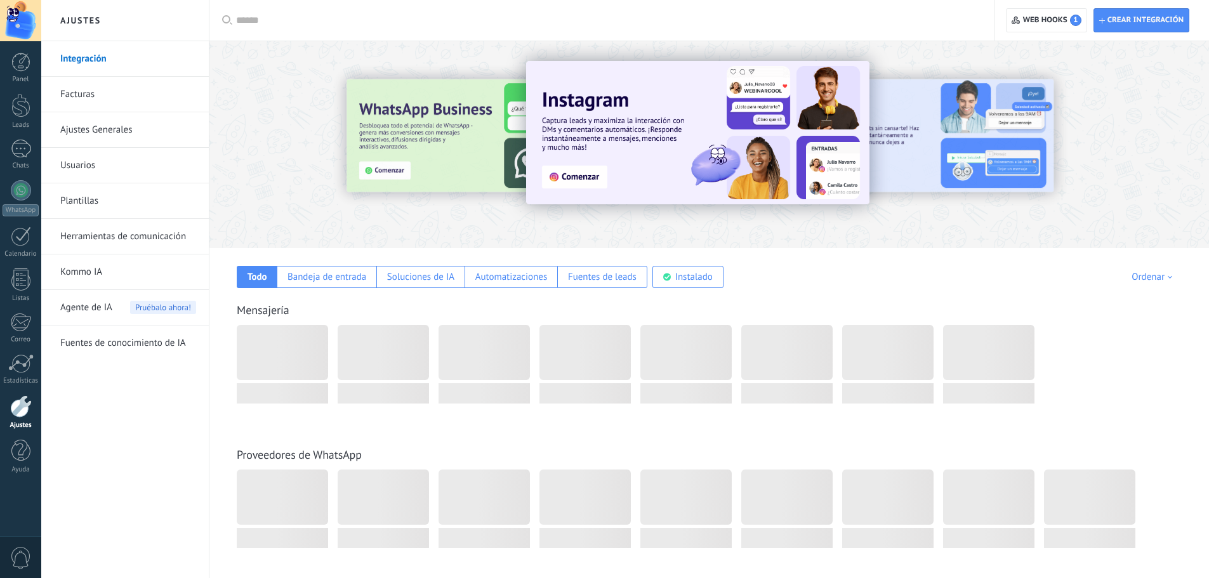
click at [1114, 22] on span "Crear integración" at bounding box center [1146, 20] width 76 height 10
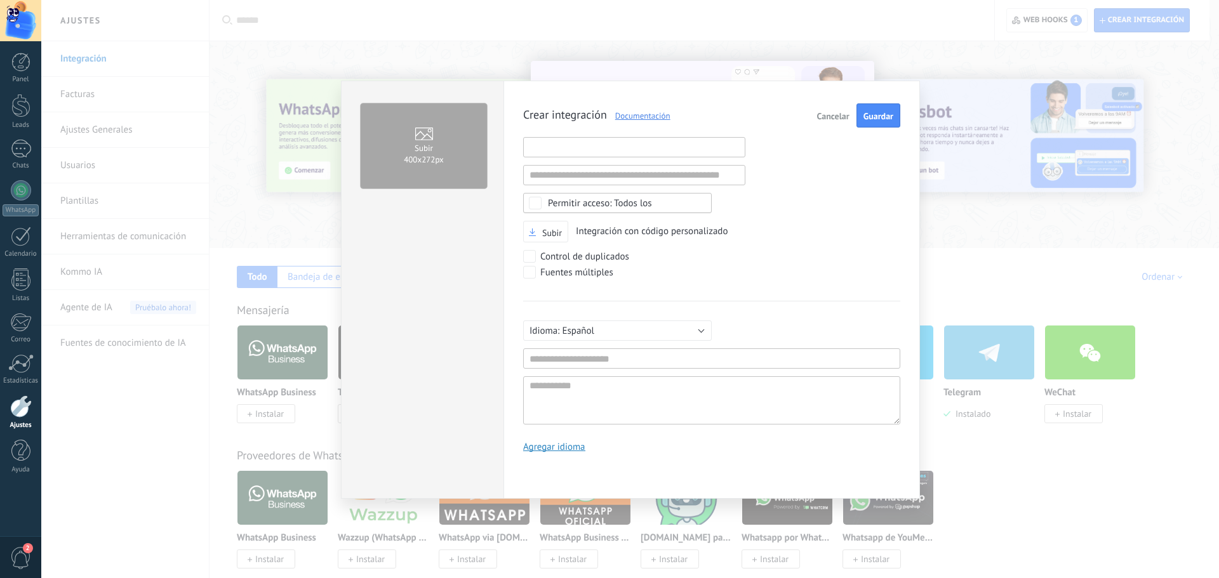
click at [582, 147] on input "text" at bounding box center [634, 147] width 222 height 20
click at [583, 176] on input "text" at bounding box center [634, 175] width 222 height 20
click at [641, 156] on input "text" at bounding box center [634, 147] width 222 height 20
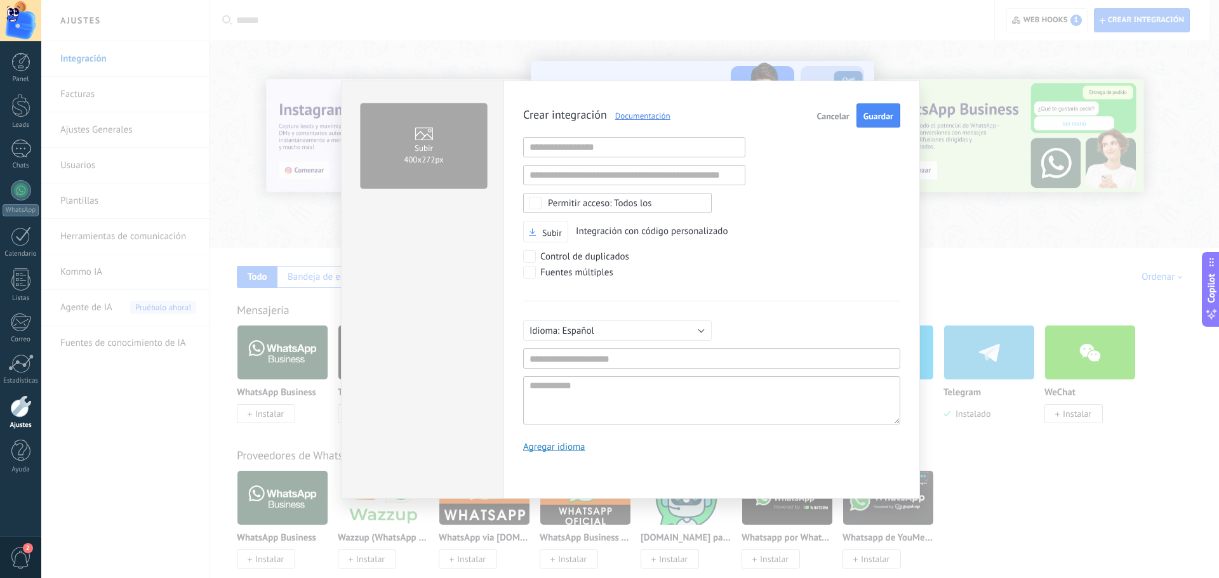
click at [635, 204] on div "Todos los" at bounding box center [600, 204] width 104 height 10
click at [791, 187] on div "Crear integración Documentación Cancelar Guardar URL inválida URL inválida Ning…" at bounding box center [711, 282] width 377 height 359
click at [575, 361] on input "text" at bounding box center [711, 359] width 377 height 20
click at [597, 401] on textarea at bounding box center [711, 400] width 377 height 48
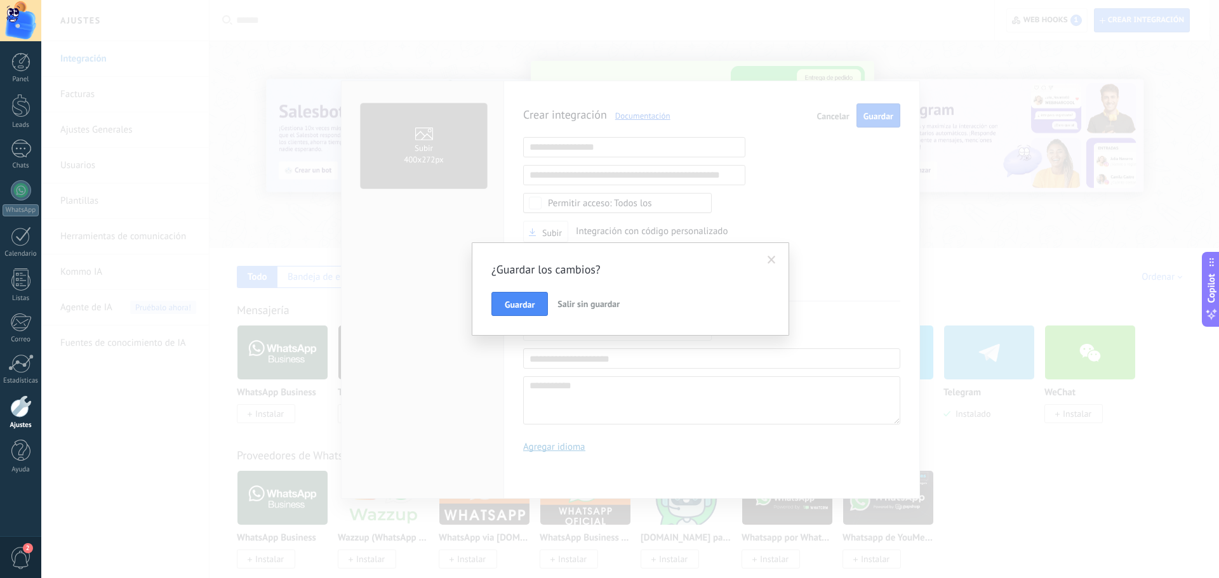
click at [583, 303] on span "Salir sin guardar" at bounding box center [588, 303] width 62 height 11
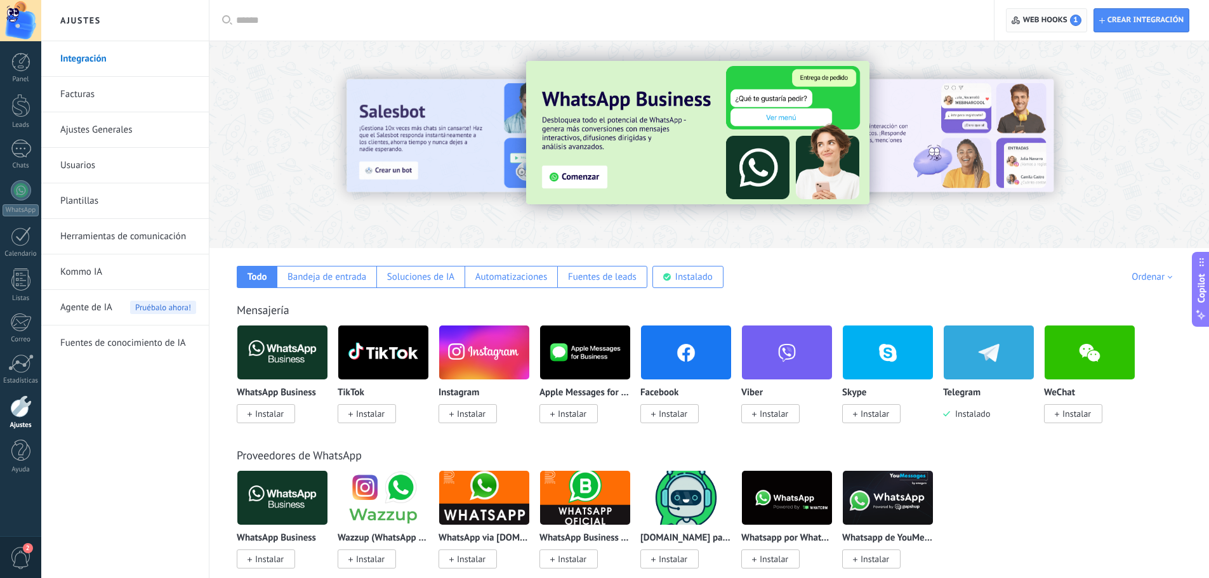
click at [1046, 24] on span "Web hooks 1" at bounding box center [1052, 20] width 58 height 11
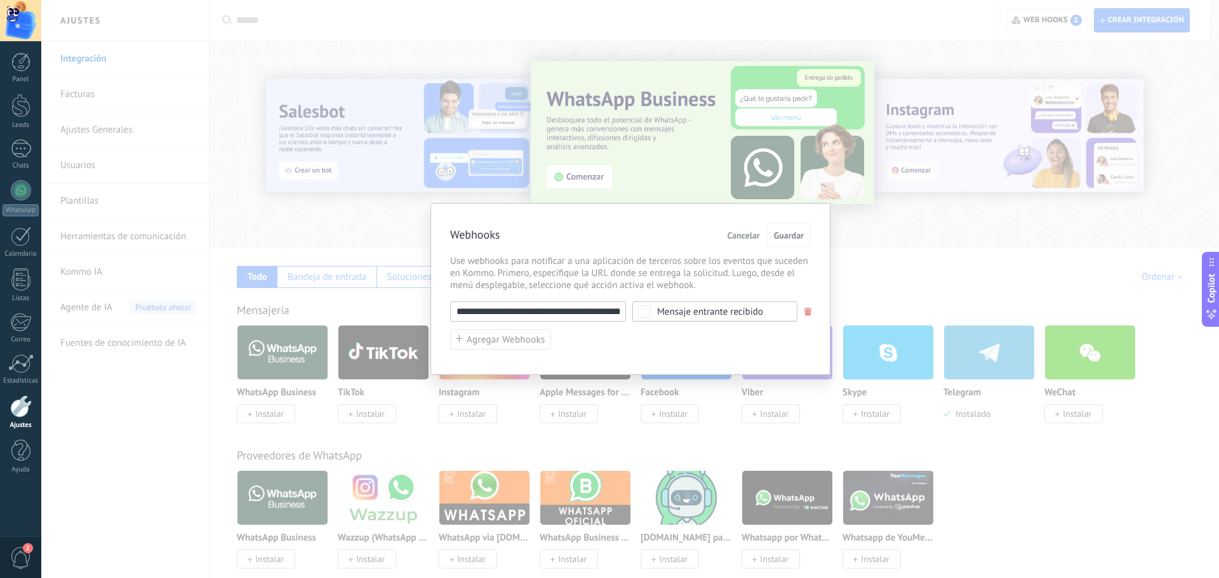
click at [601, 316] on input "**********" at bounding box center [538, 312] width 176 height 20
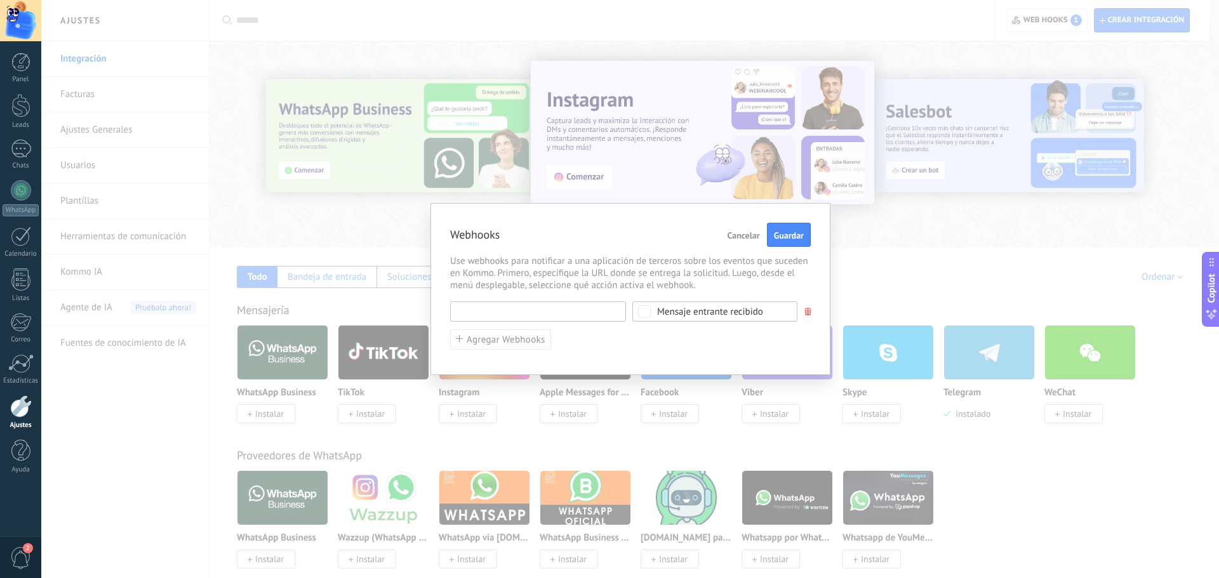
type input "**********"
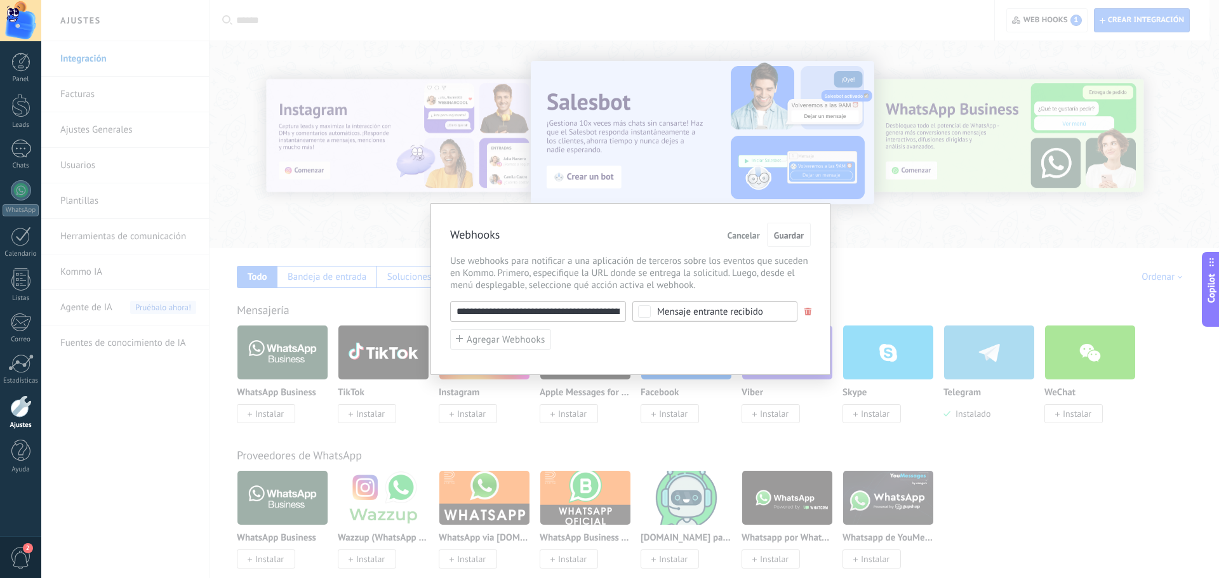
click at [562, 314] on input "**********" at bounding box center [538, 312] width 176 height 20
paste input "**********"
type input "**********"
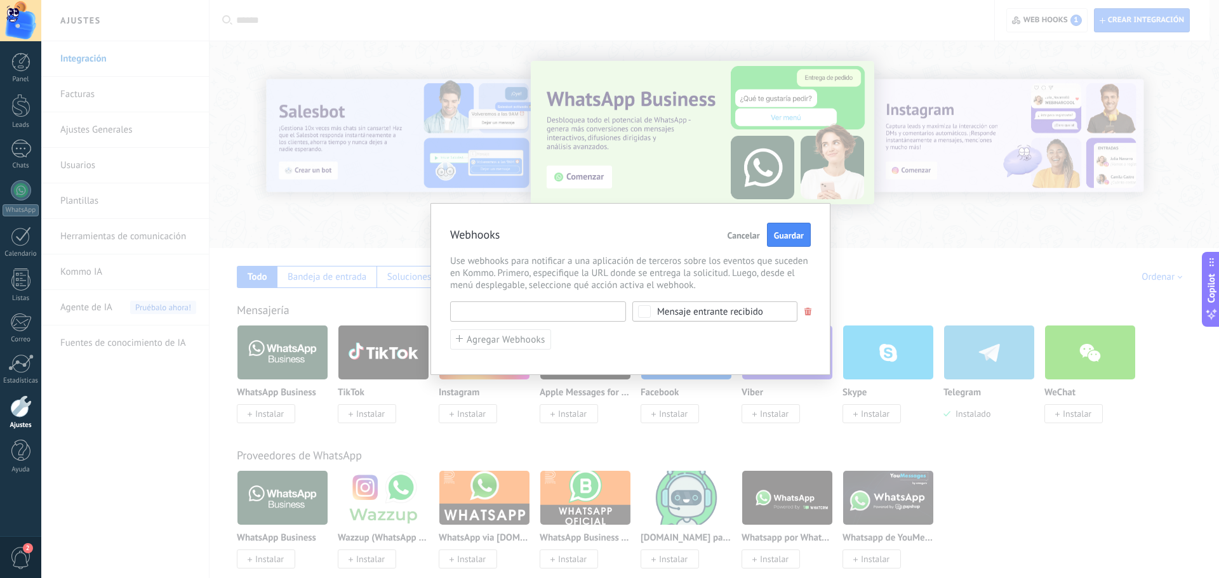
type input "**********"
click at [742, 239] on span "Cancelar" at bounding box center [744, 235] width 32 height 9
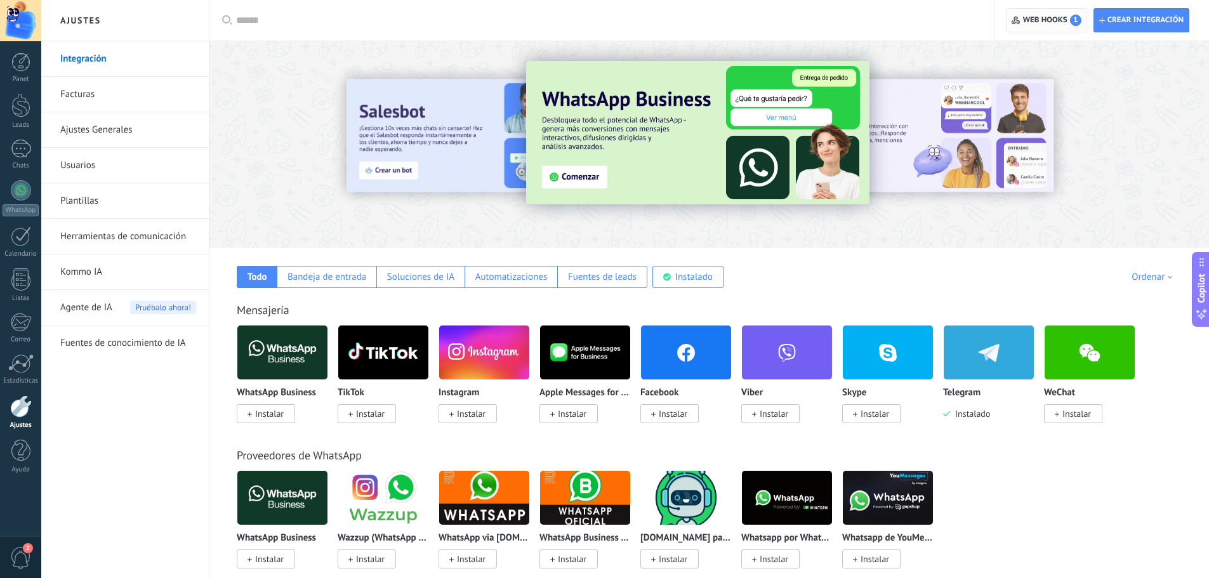
click at [1042, 18] on span "Web hooks 1" at bounding box center [1052, 20] width 58 height 11
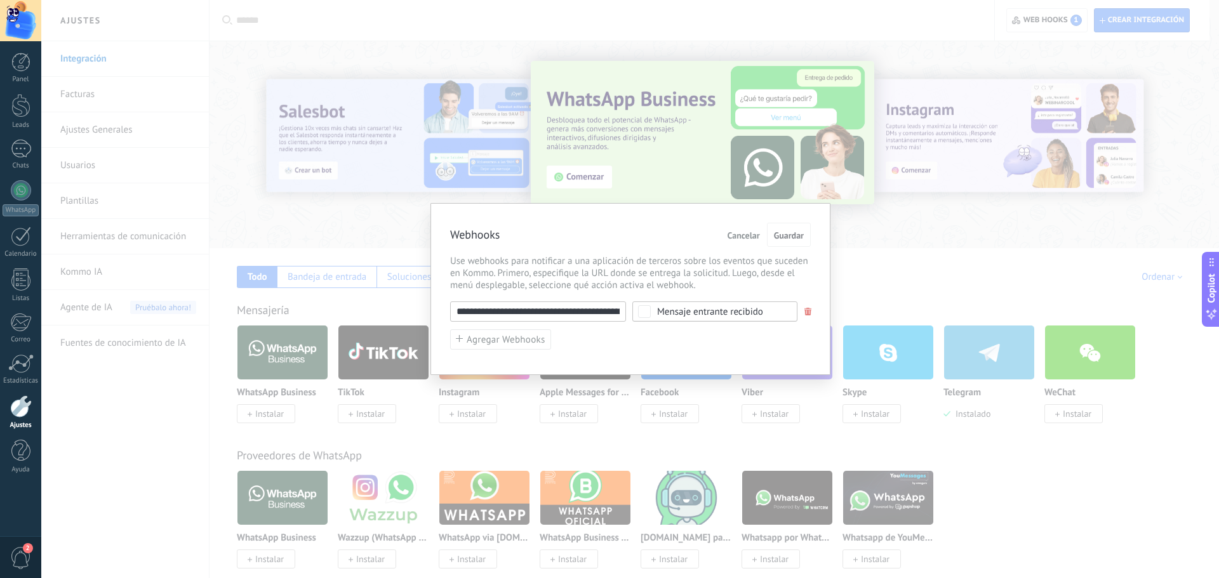
click at [518, 312] on input "**********" at bounding box center [538, 312] width 176 height 20
click at [738, 238] on span "Cancelar" at bounding box center [744, 235] width 32 height 9
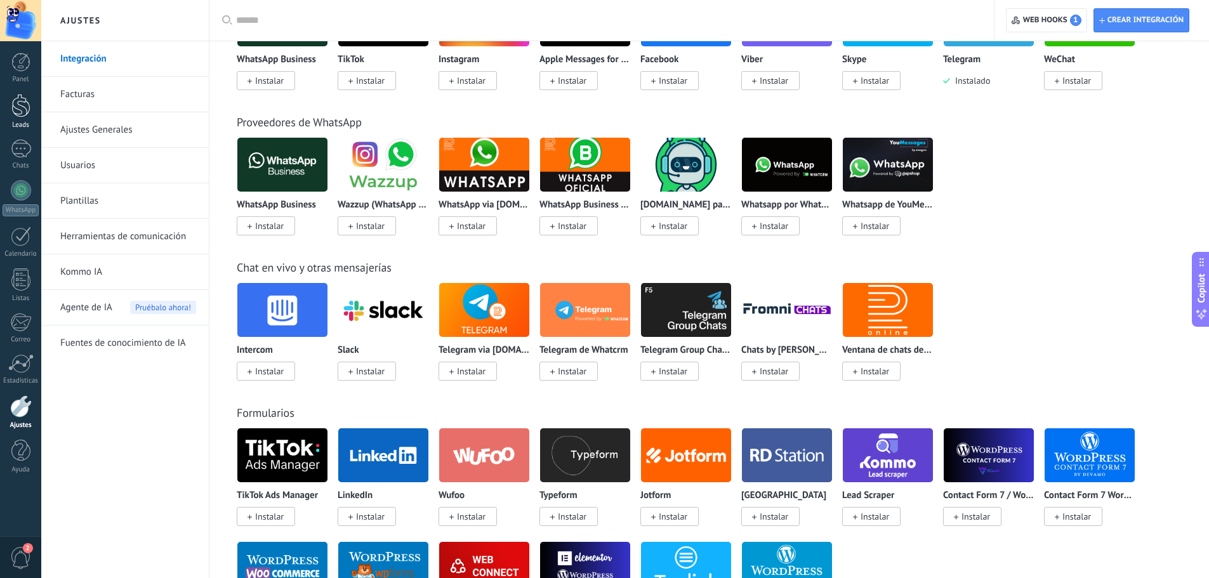
scroll to position [317, 0]
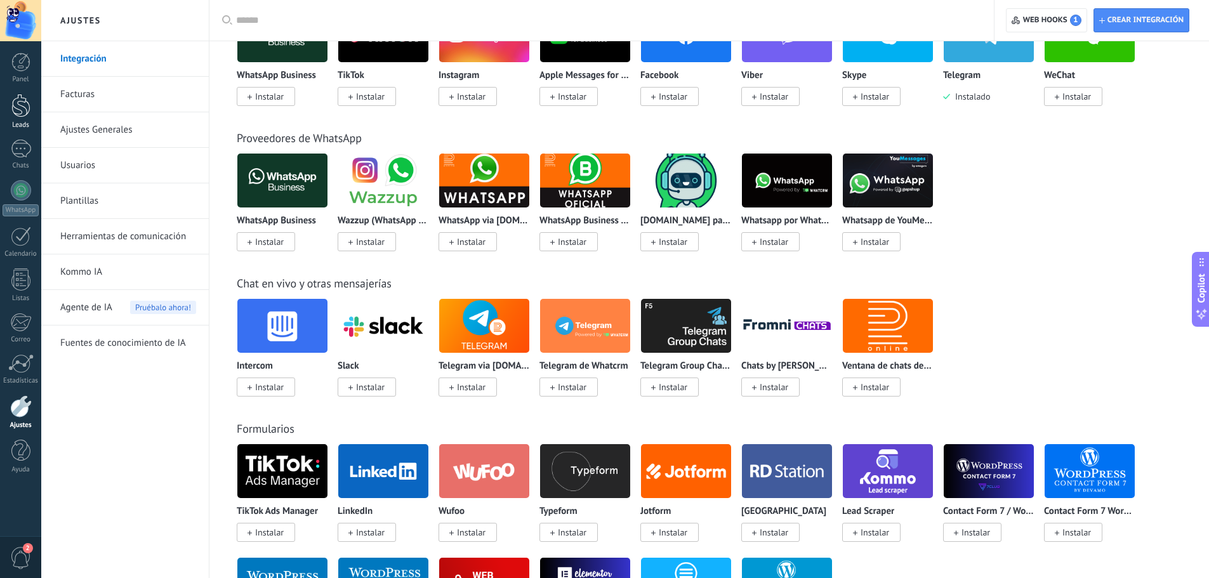
click at [22, 106] on div at bounding box center [20, 105] width 19 height 23
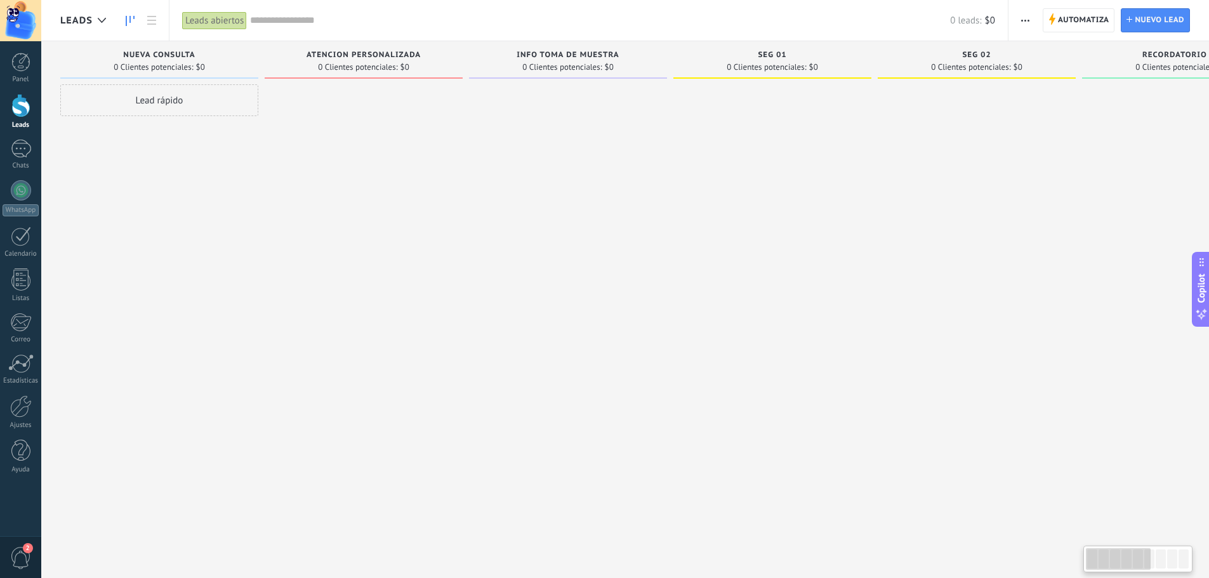
click at [249, 133] on div "Lead rápido" at bounding box center [159, 290] width 198 height 413
drag, startPoint x: 1011, startPoint y: 208, endPoint x: 1138, endPoint y: 212, distance: 126.4
click at [1138, 212] on div "Leads Entrantes Solicitudes: 0 0 0 0 0 0 0 0 0 NUEVA CONSULTA 0 Clientes potenc…" at bounding box center [986, 269] width 1853 height 456
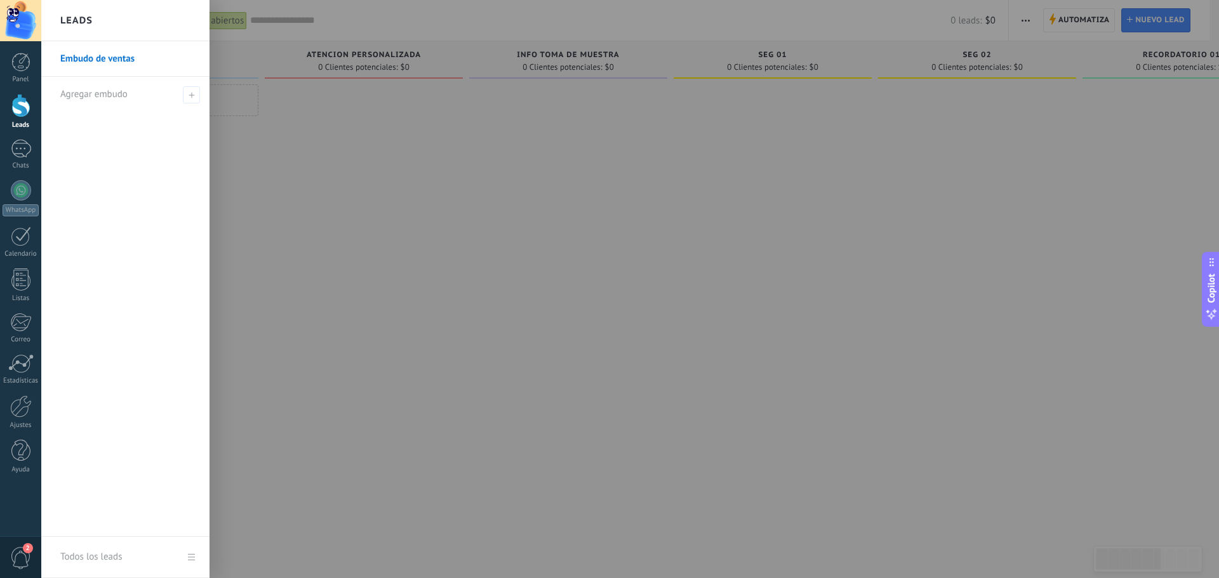
click at [23, 108] on div at bounding box center [20, 105] width 19 height 23
click at [26, 418] on link "Ajustes" at bounding box center [20, 413] width 41 height 34
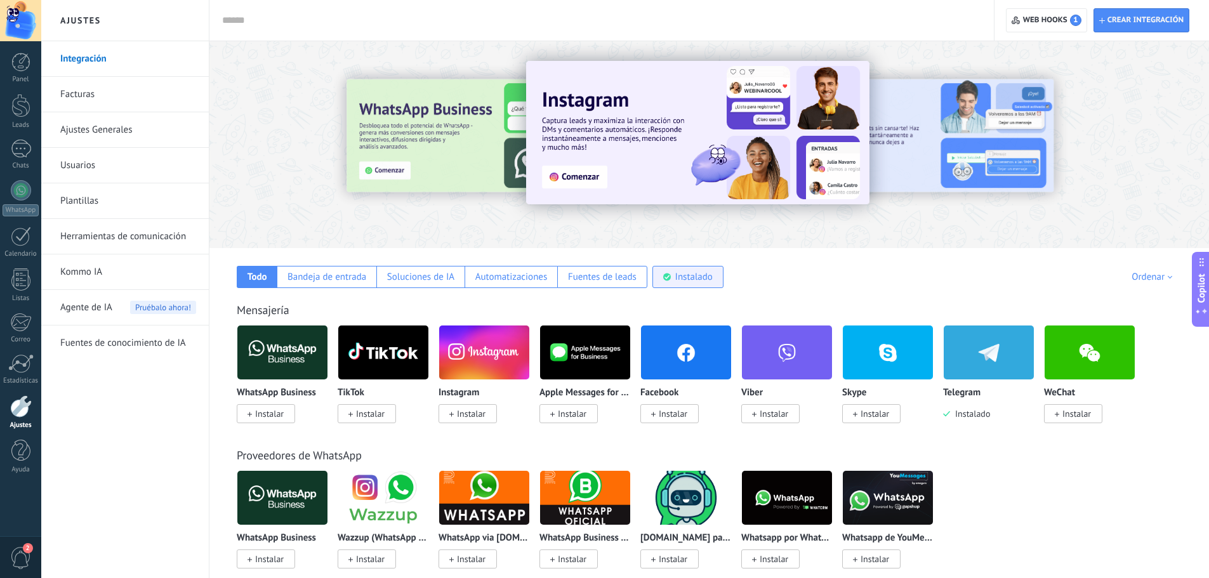
click at [695, 276] on div "Instalado" at bounding box center [693, 277] width 37 height 12
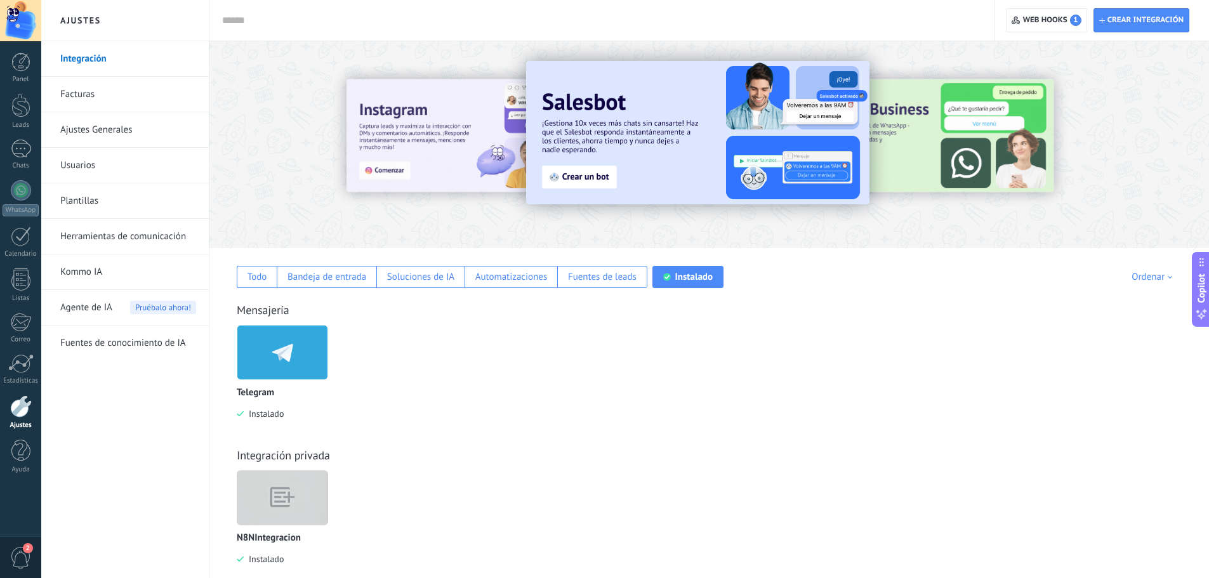
click at [286, 374] on img at bounding box center [282, 353] width 90 height 62
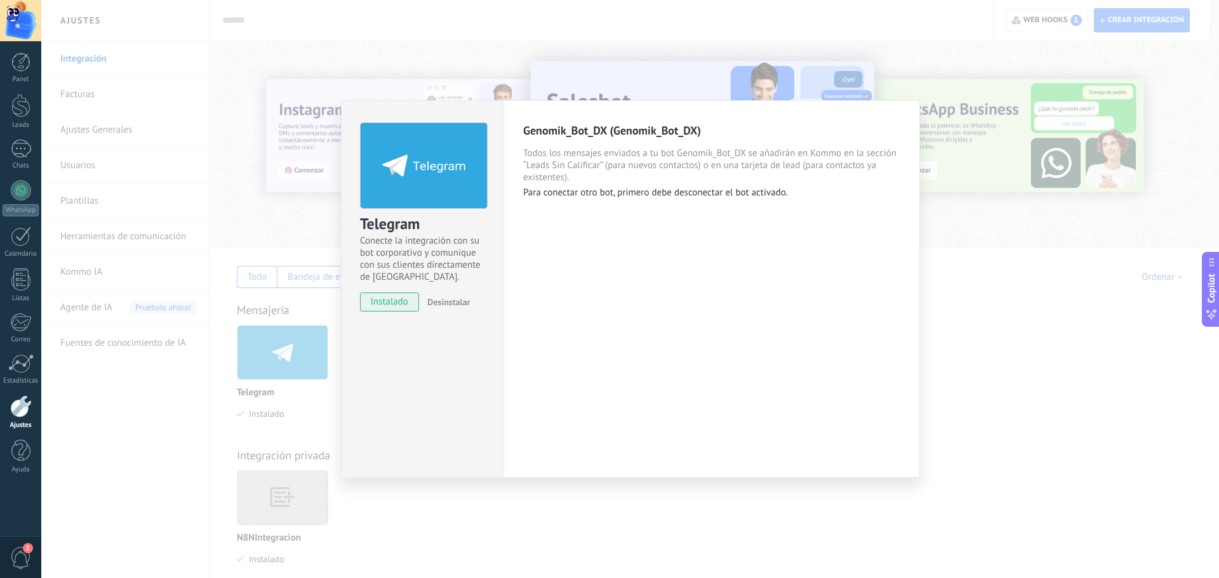
click at [442, 304] on span "Desinstalar" at bounding box center [448, 301] width 43 height 11
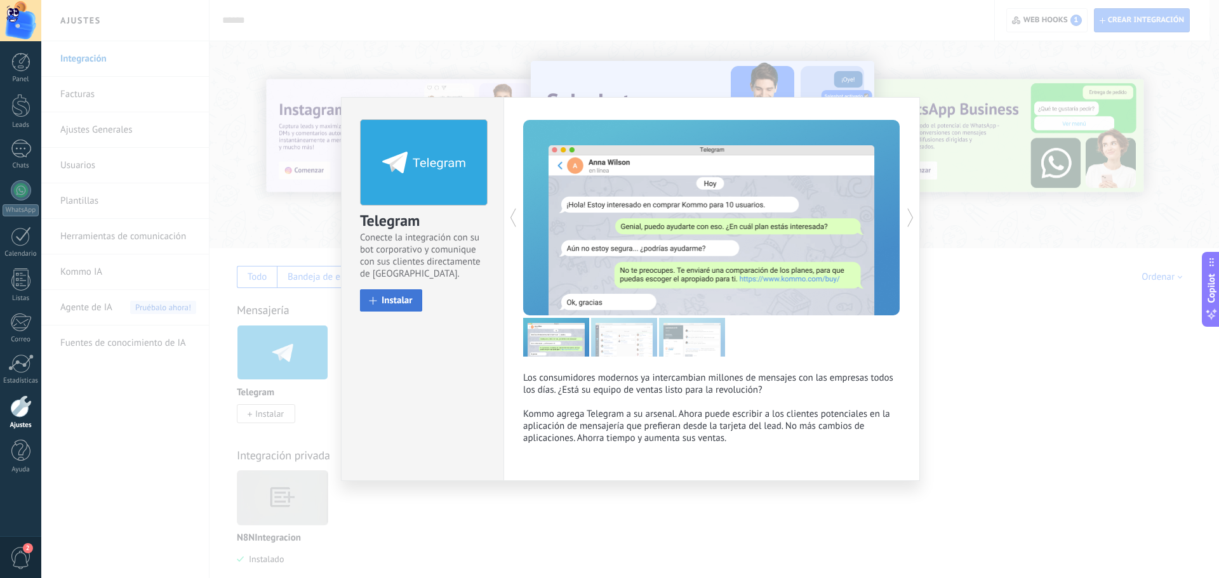
click at [396, 305] on span "Instalar" at bounding box center [397, 301] width 31 height 10
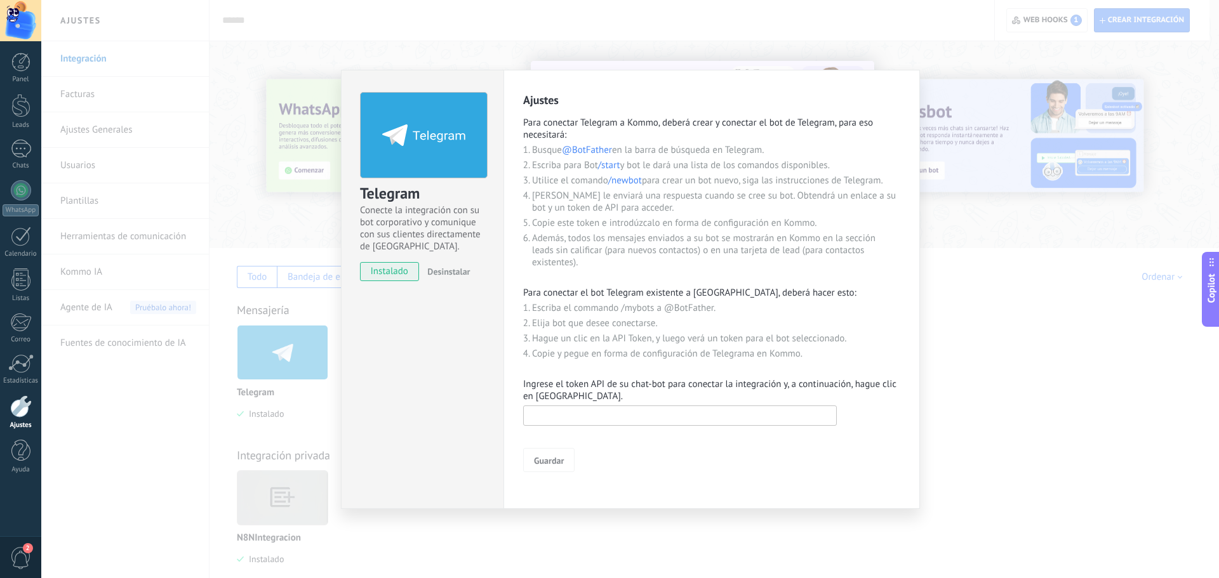
click at [573, 416] on input "text" at bounding box center [680, 416] width 314 height 20
paste input "**********"
type input "**********"
click at [556, 460] on span "Guardar" at bounding box center [549, 460] width 30 height 9
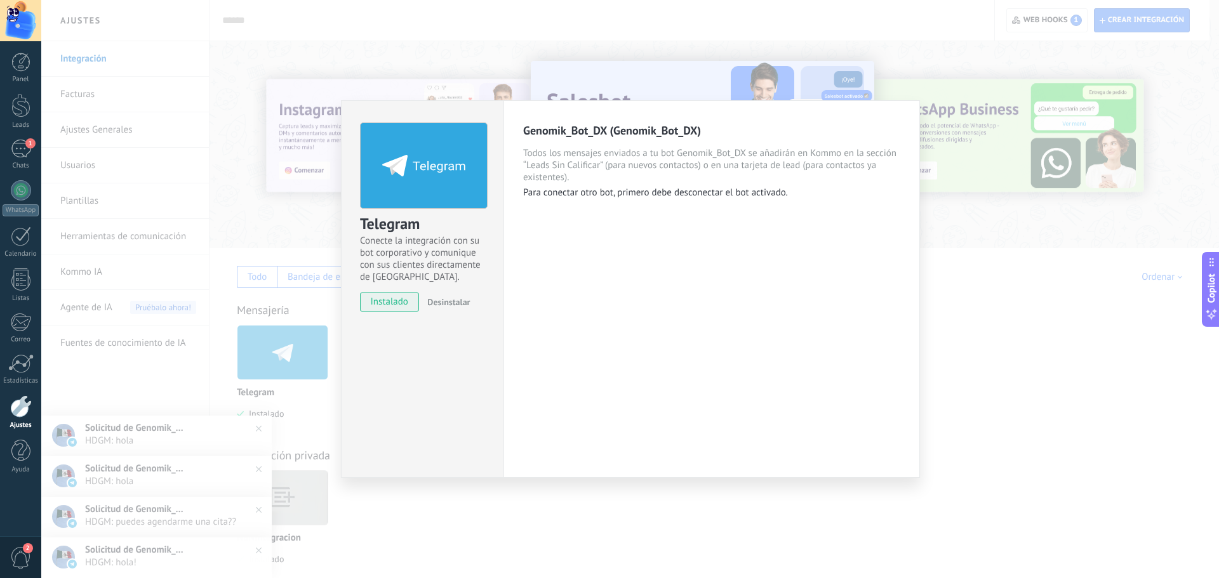
click at [551, 44] on div "Telegram Conecte la integración con su bot corporativo y comunique con sus clie…" at bounding box center [630, 289] width 1178 height 578
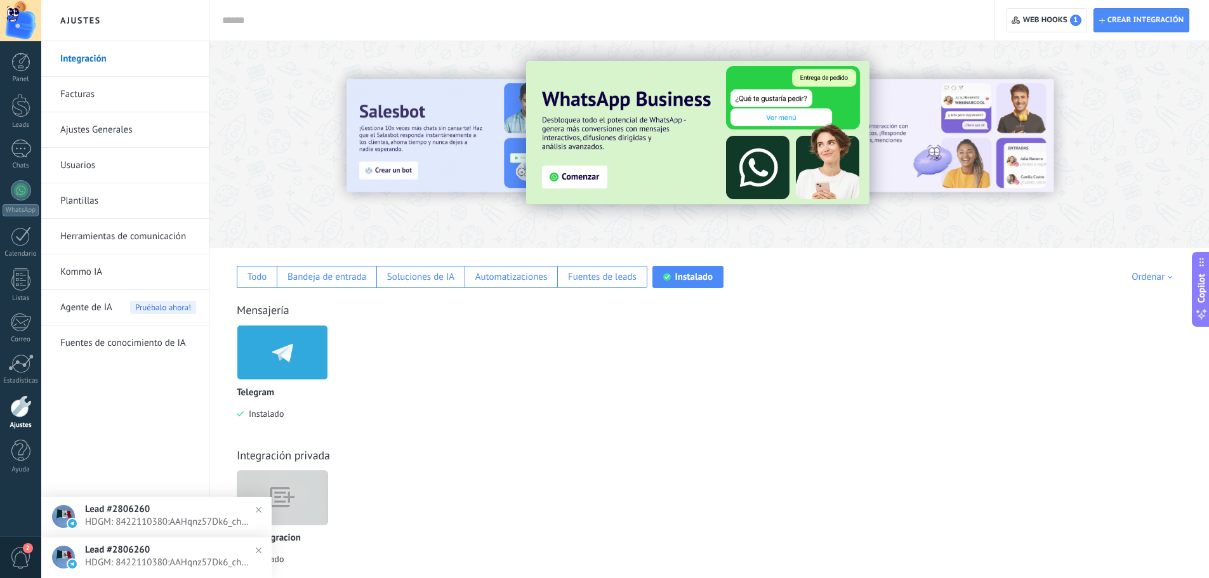
scroll to position [22, 0]
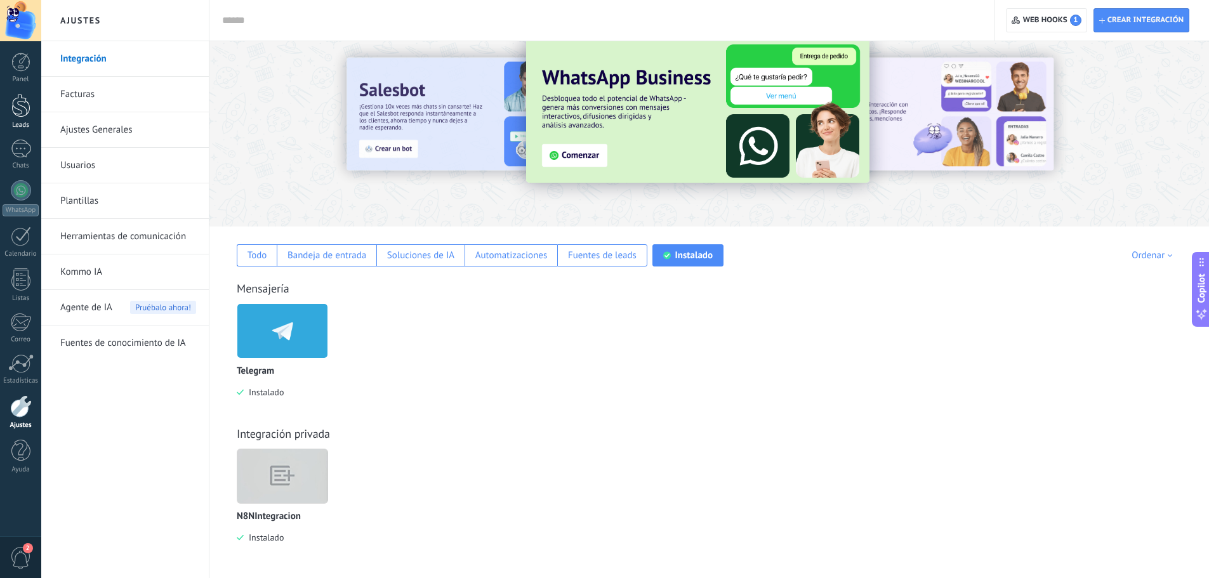
click at [26, 102] on div at bounding box center [20, 105] width 19 height 23
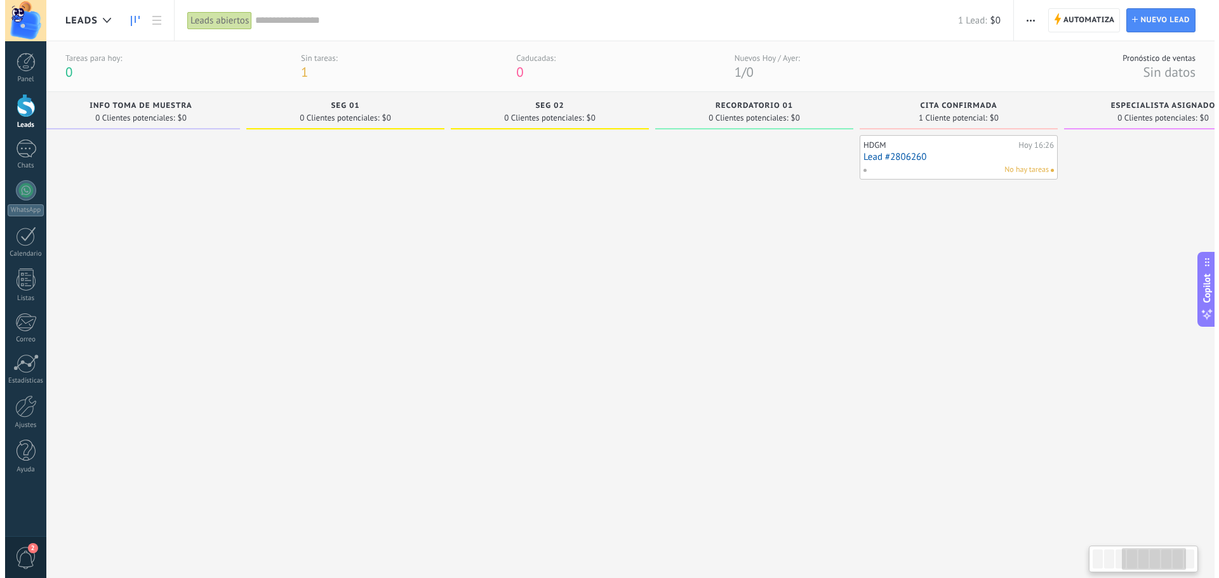
scroll to position [0, 703]
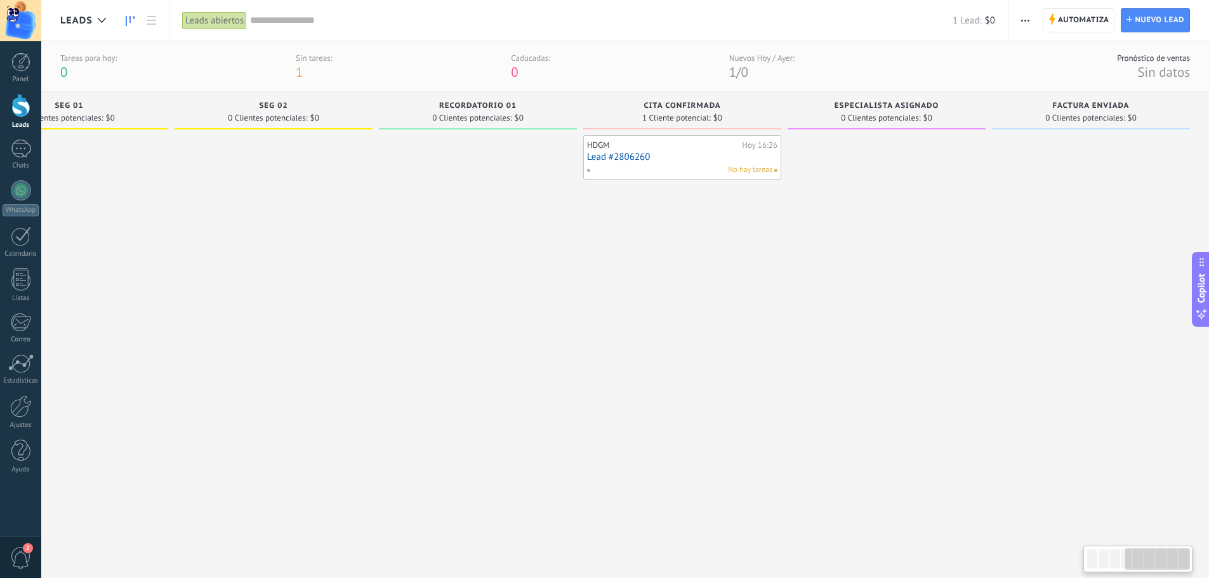
drag, startPoint x: 995, startPoint y: 265, endPoint x: 276, endPoint y: 255, distance: 718.7
click at [276, 255] on div at bounding box center [274, 341] width 198 height 413
click at [639, 155] on link "Lead #2806260" at bounding box center [682, 157] width 190 height 11
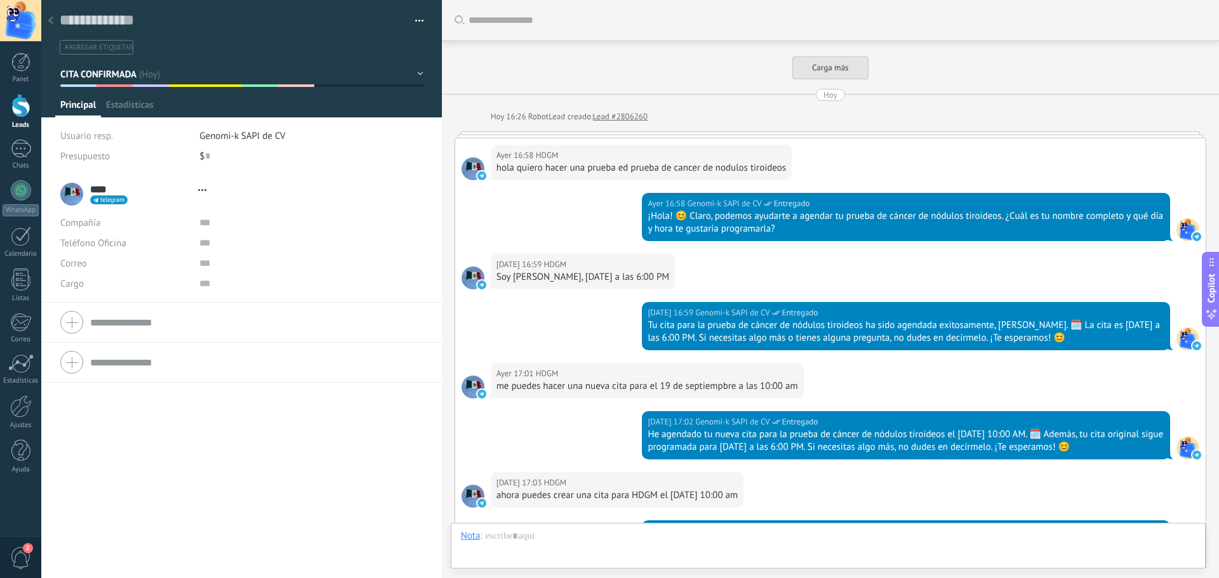
type textarea "**********"
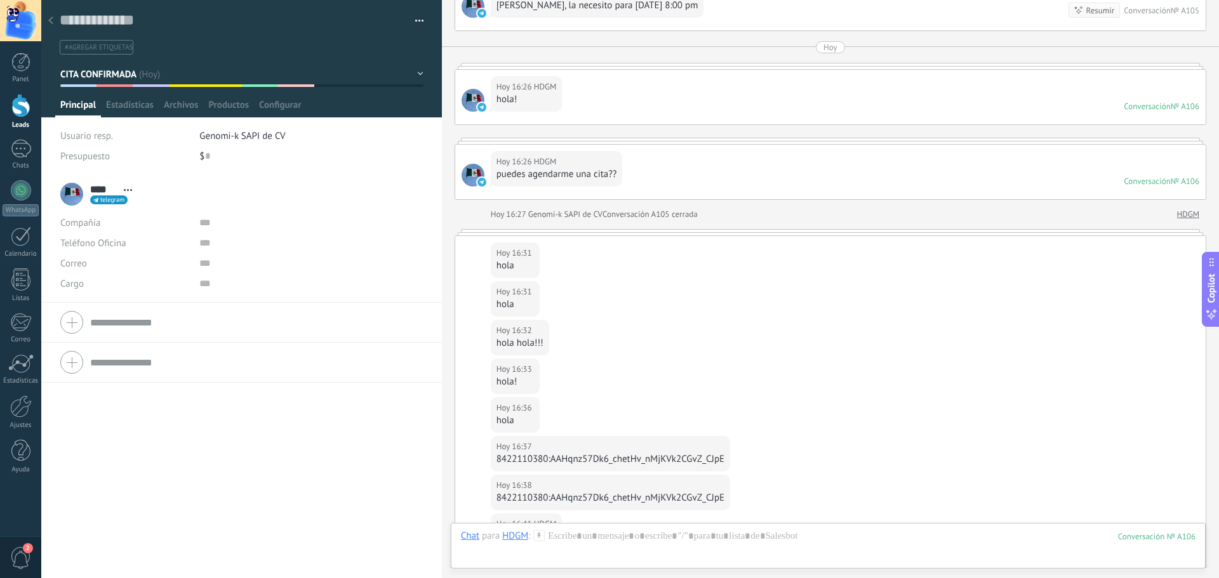
scroll to position [5056, 0]
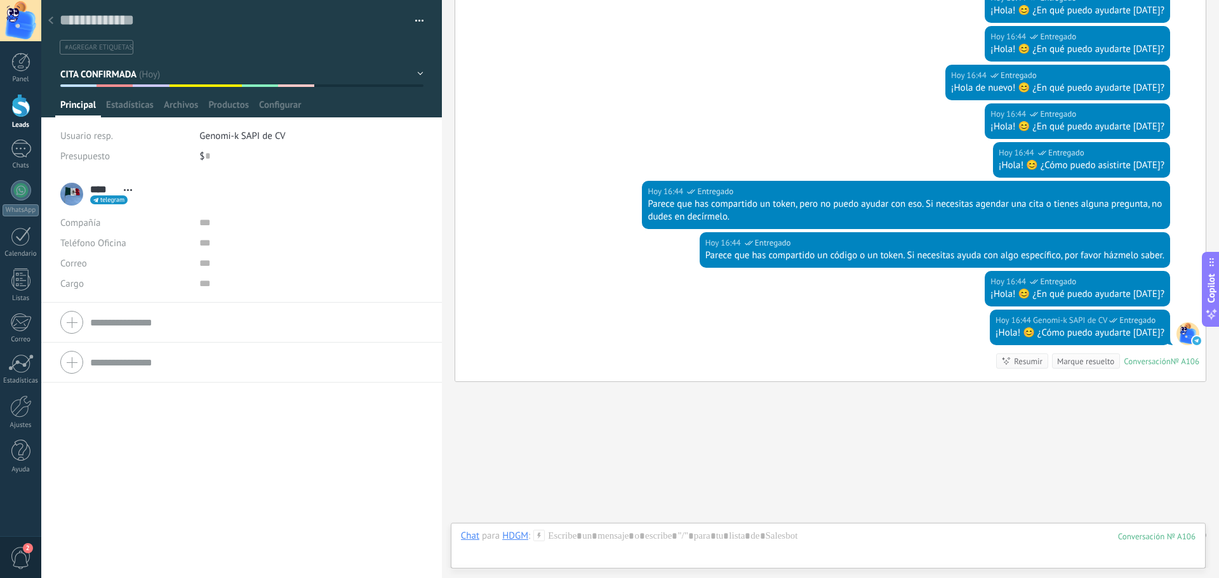
click at [419, 26] on button "button" at bounding box center [415, 20] width 18 height 19
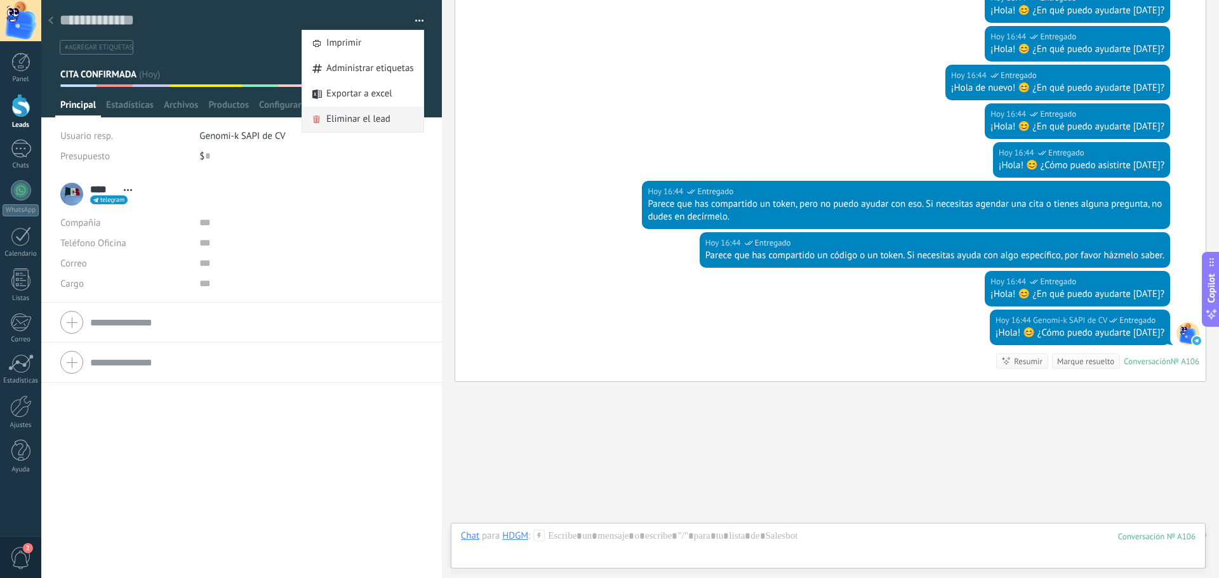
click at [354, 116] on span "Eliminar el lead" at bounding box center [358, 119] width 64 height 25
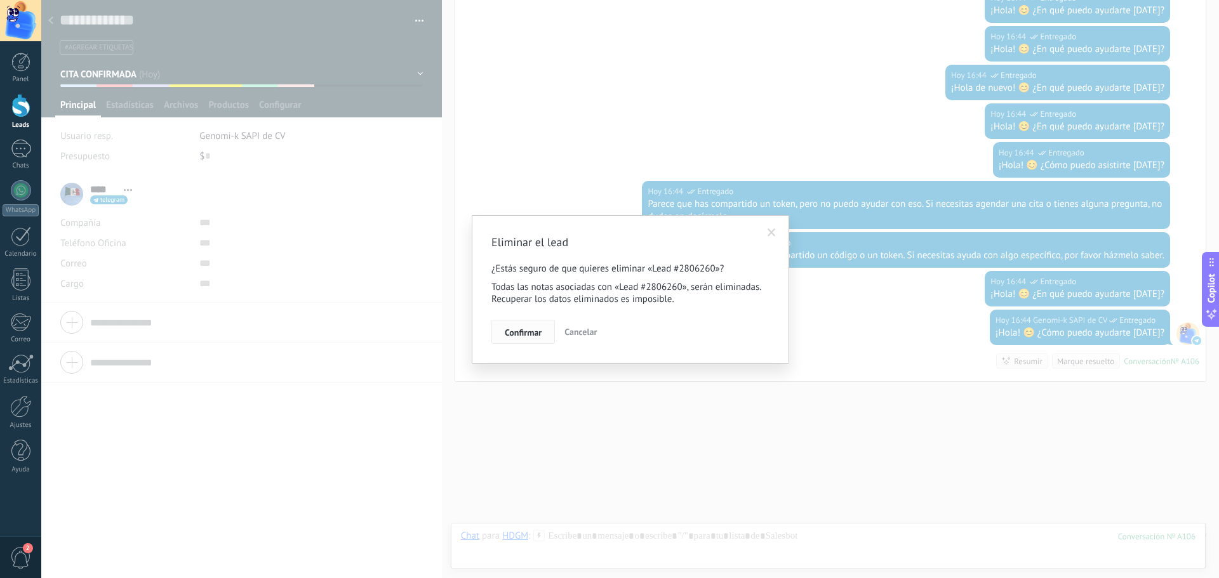
click at [519, 330] on span "Confirmar" at bounding box center [523, 332] width 37 height 9
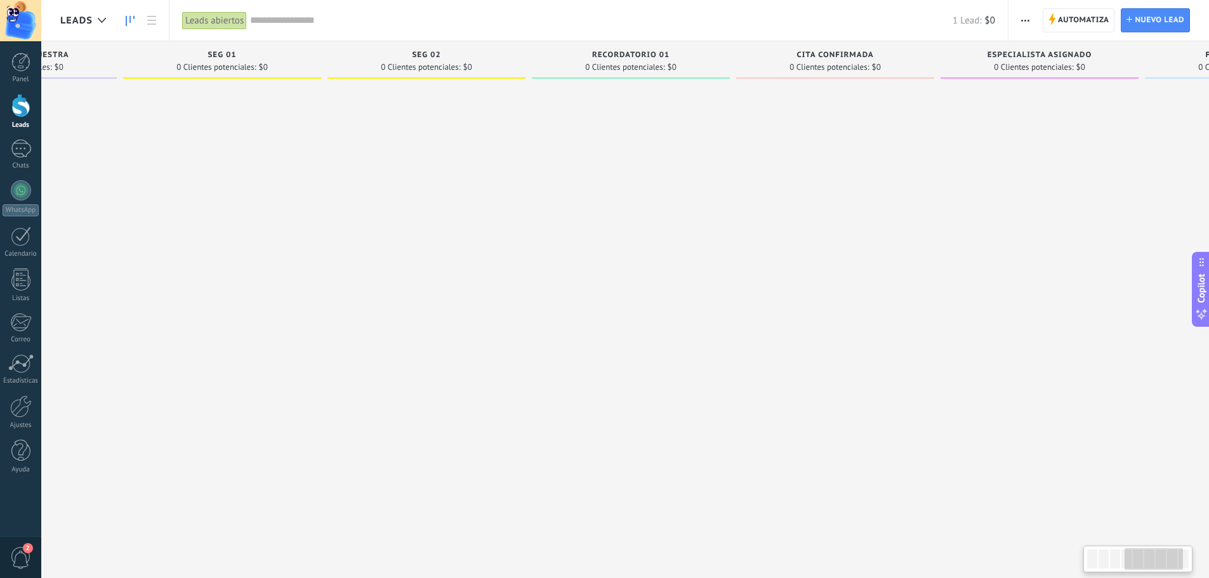
drag, startPoint x: 985, startPoint y: 236, endPoint x: 759, endPoint y: 201, distance: 228.6
click at [219, 237] on div at bounding box center [222, 290] width 198 height 413
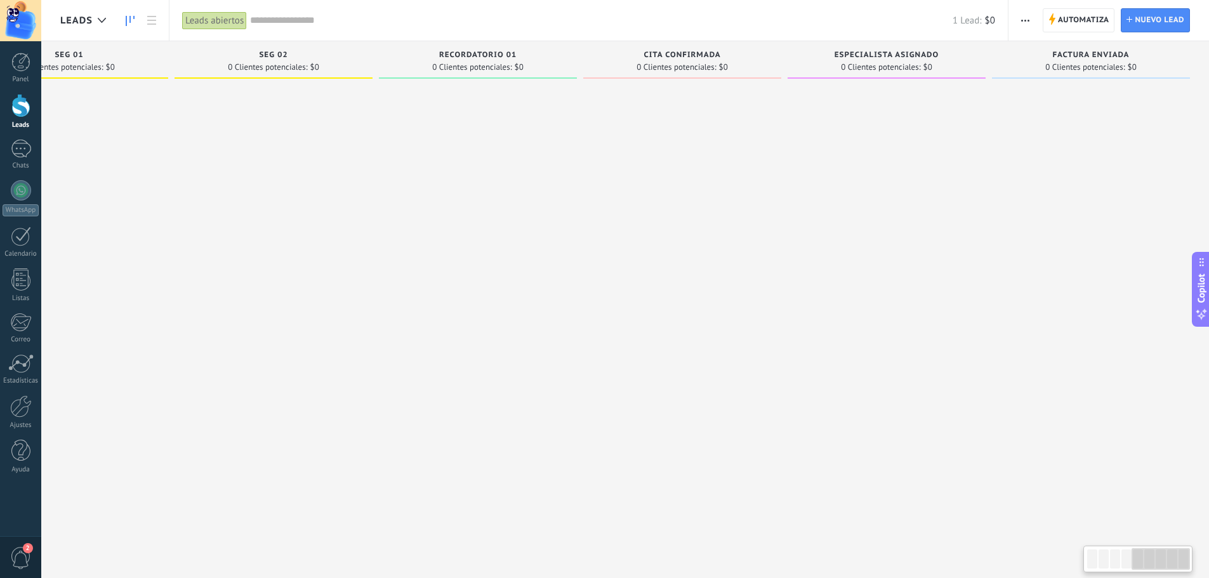
drag, startPoint x: 961, startPoint y: 189, endPoint x: 542, endPoint y: 188, distance: 419.0
click at [242, 194] on div "Leads Entrantes Solicitudes: 1 0 0 0 0 de: Genomik_Bot_DX Hoy 16:45 HDGM hola m…" at bounding box center [177, 269] width 2063 height 456
drag, startPoint x: 1072, startPoint y: 173, endPoint x: 693, endPoint y: 182, distance: 379.1
click at [711, 183] on div "Leads Entrantes Solicitudes: 1 0 0 0 0 de: Genomik_Bot_DX Hoy 16:45 HDGM hola m…" at bounding box center [177, 269] width 2063 height 456
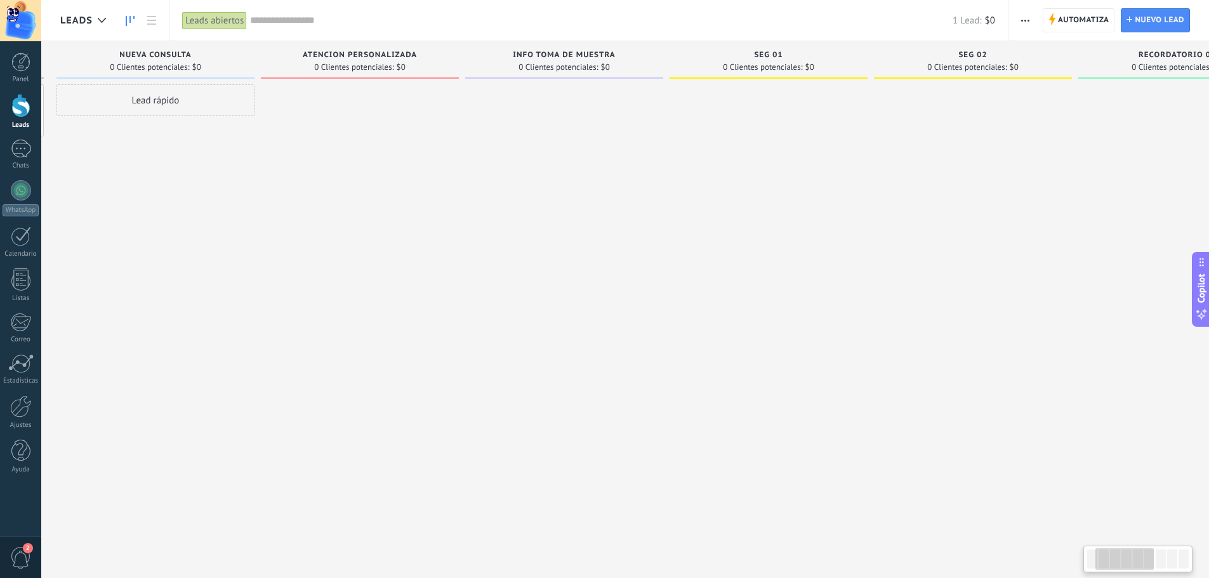
drag, startPoint x: 555, startPoint y: 163, endPoint x: 1178, endPoint y: 162, distance: 623.4
click at [1178, 162] on div at bounding box center [1178, 290] width 198 height 413
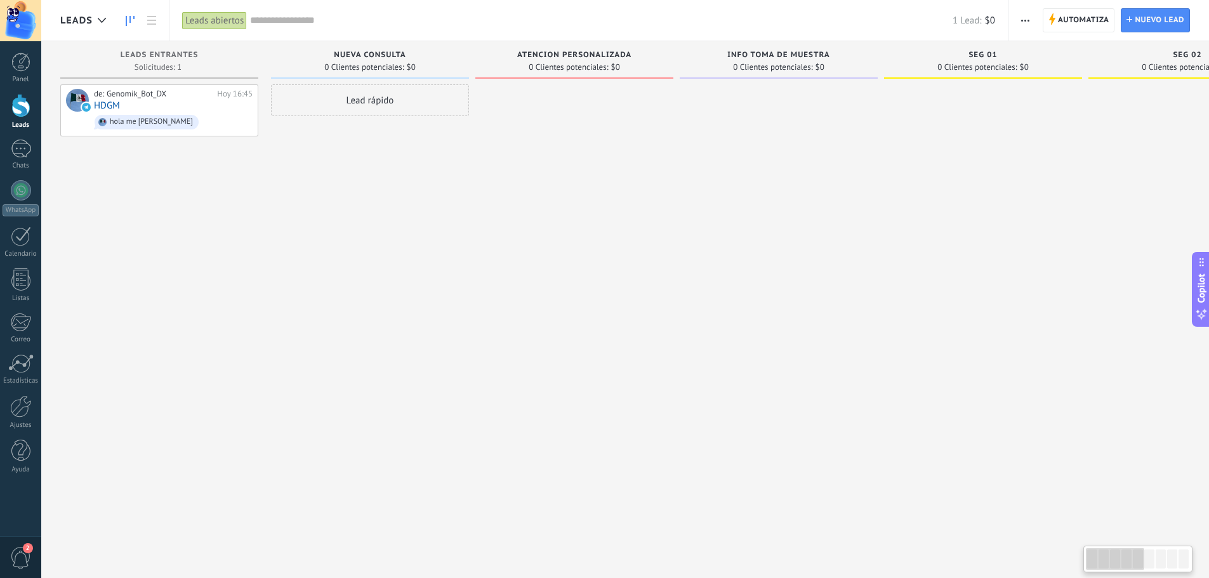
drag, startPoint x: 521, startPoint y: 155, endPoint x: 1090, endPoint y: 156, distance: 569.5
click at [1090, 156] on div "Leads Entrantes Solicitudes: 1 0 0 0 0 de: Genomik_Bot_DX Hoy 16:45 HDGM hola m…" at bounding box center [1091, 269] width 2063 height 456
drag, startPoint x: 396, startPoint y: 174, endPoint x: 460, endPoint y: 176, distance: 64.8
click at [460, 176] on div "Lead rápido" at bounding box center [370, 290] width 198 height 413
click at [27, 413] on div at bounding box center [21, 407] width 22 height 22
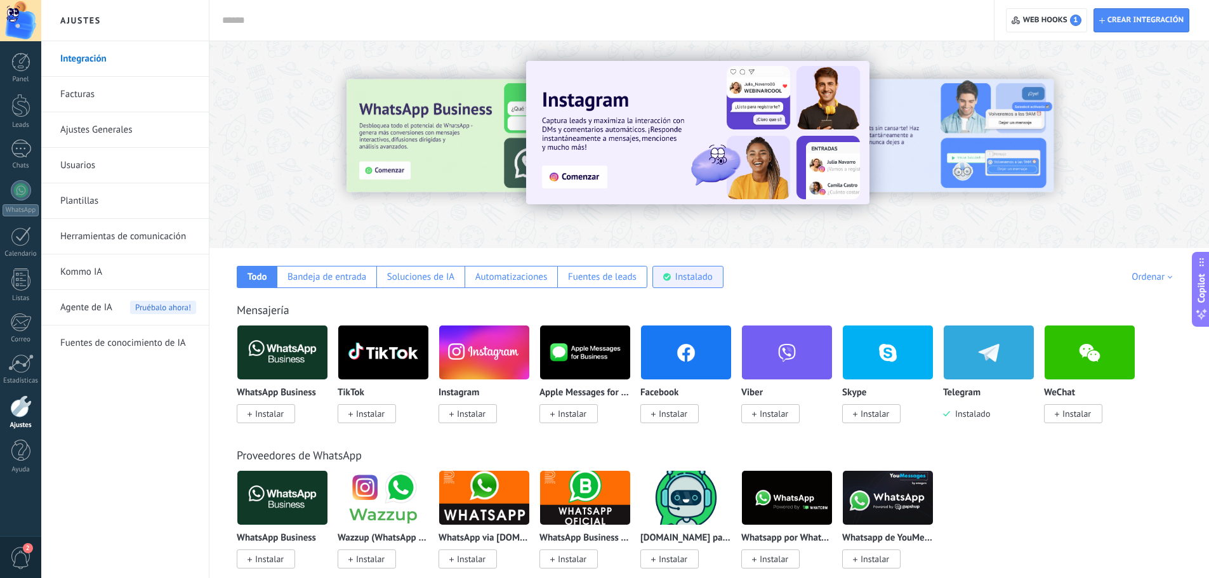
click at [698, 281] on div "Instalado" at bounding box center [693, 277] width 37 height 12
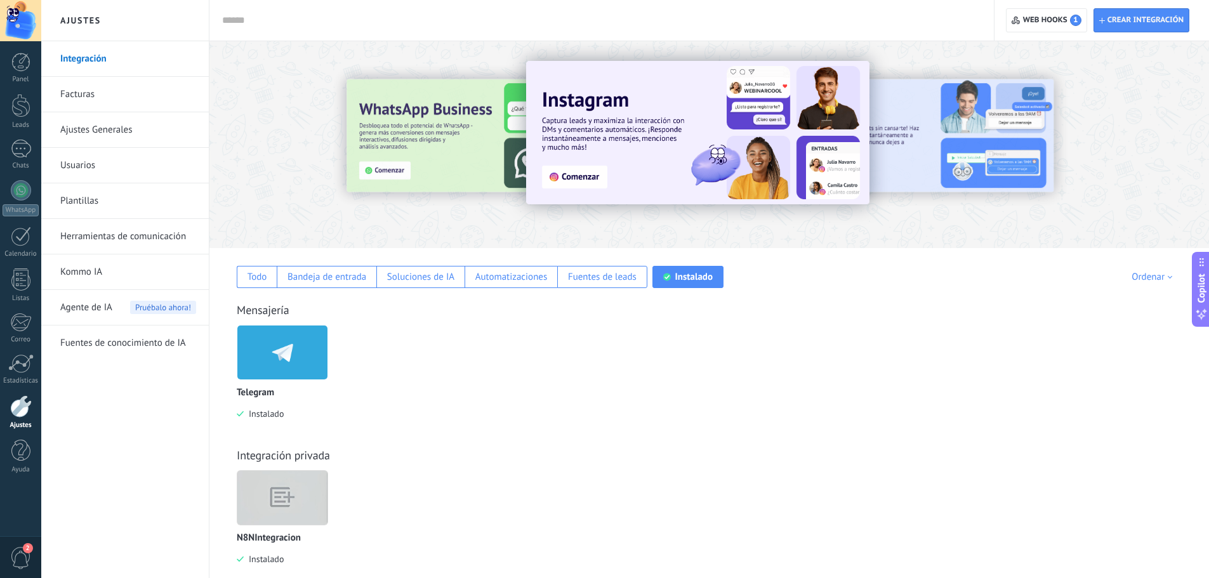
click at [287, 375] on img at bounding box center [282, 353] width 90 height 62
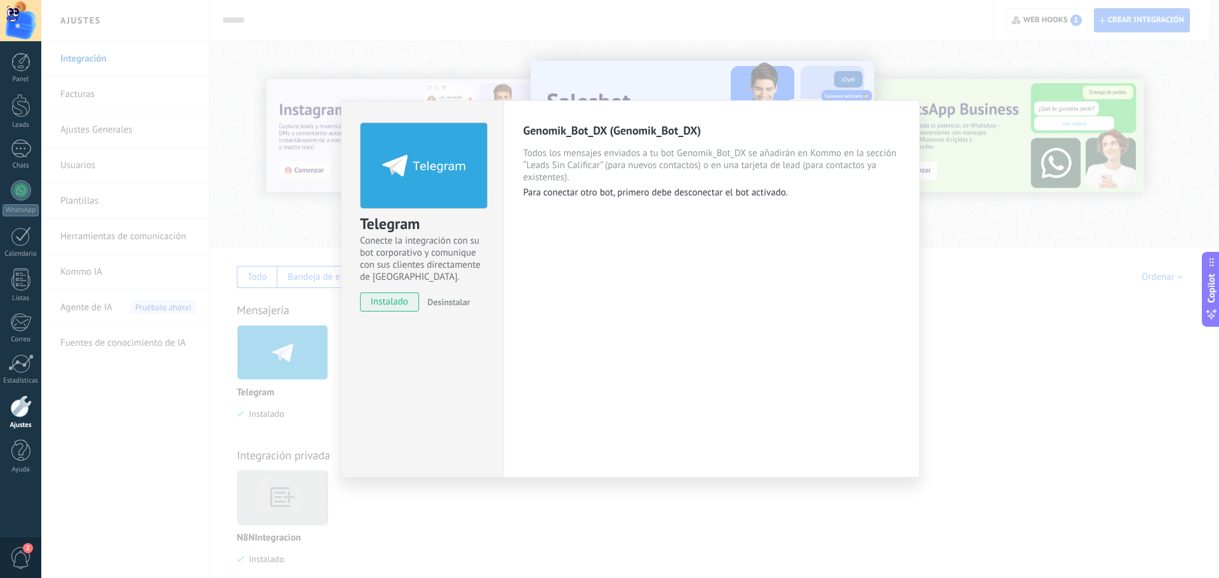
click at [929, 65] on div "Telegram Conecte la integración con su bot corporativo y comunique con sus clie…" at bounding box center [630, 289] width 1178 height 578
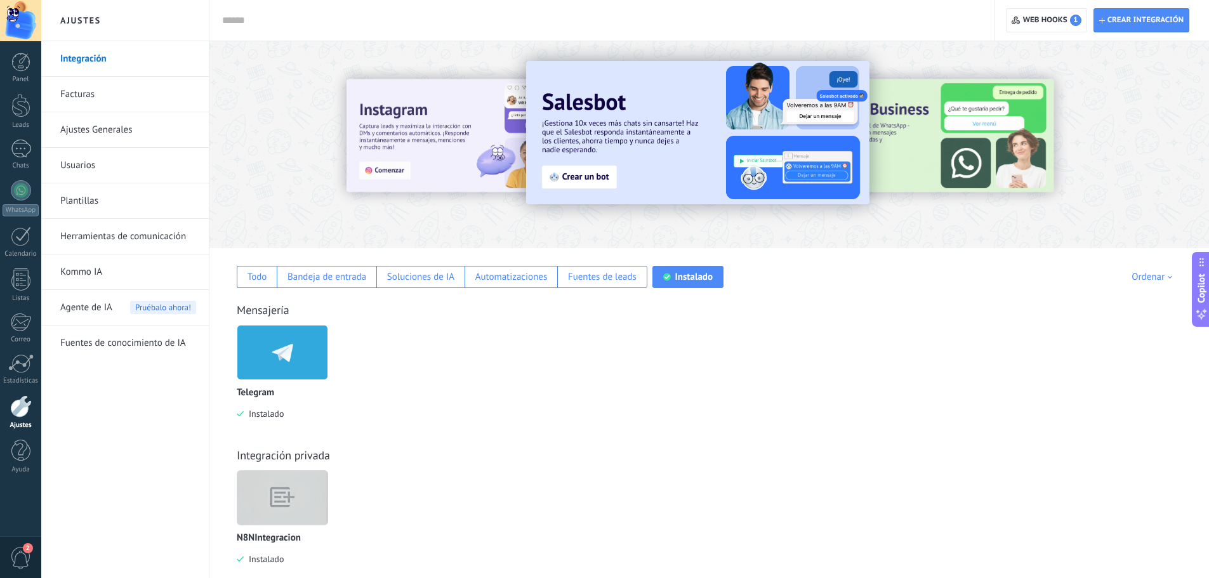
click at [273, 492] on img at bounding box center [282, 497] width 90 height 69
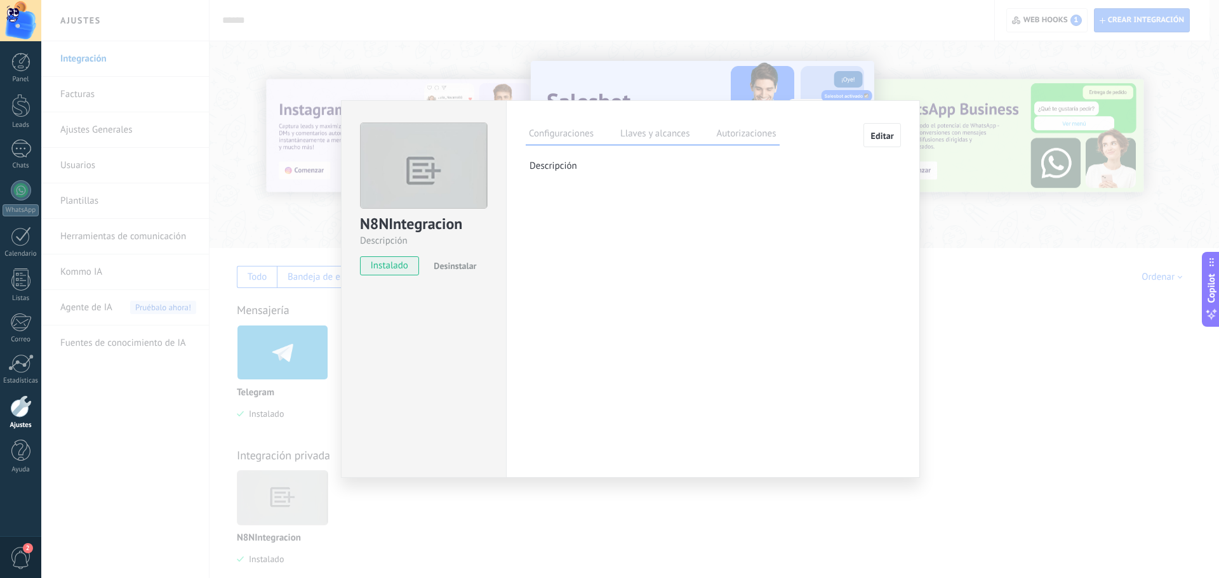
click at [732, 136] on label "Autorizaciones" at bounding box center [746, 135] width 66 height 18
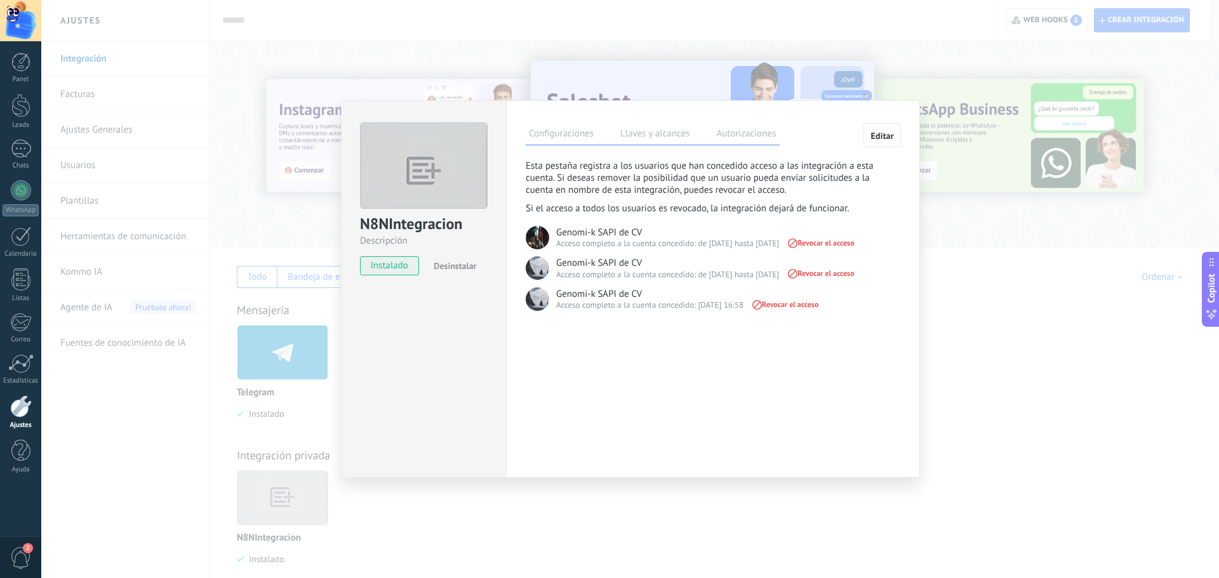
click at [719, 13] on div "N8NIntegracion Descripción instalado Desinstalar Configuraciones Llaves y alcan…" at bounding box center [630, 289] width 1178 height 578
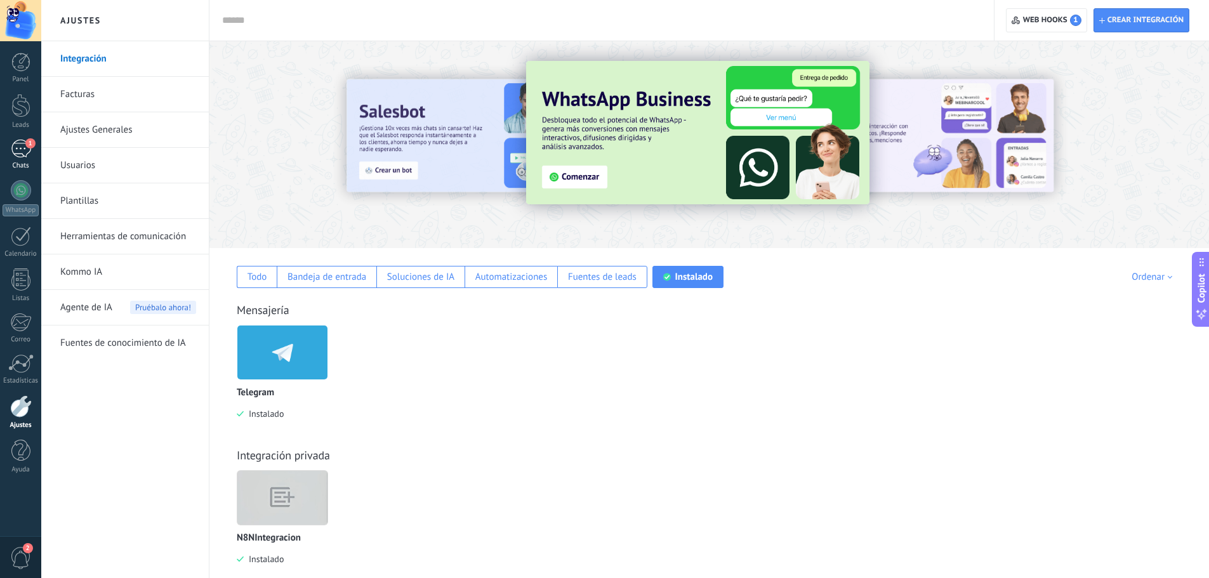
click at [20, 142] on div "1" at bounding box center [21, 149] width 20 height 18
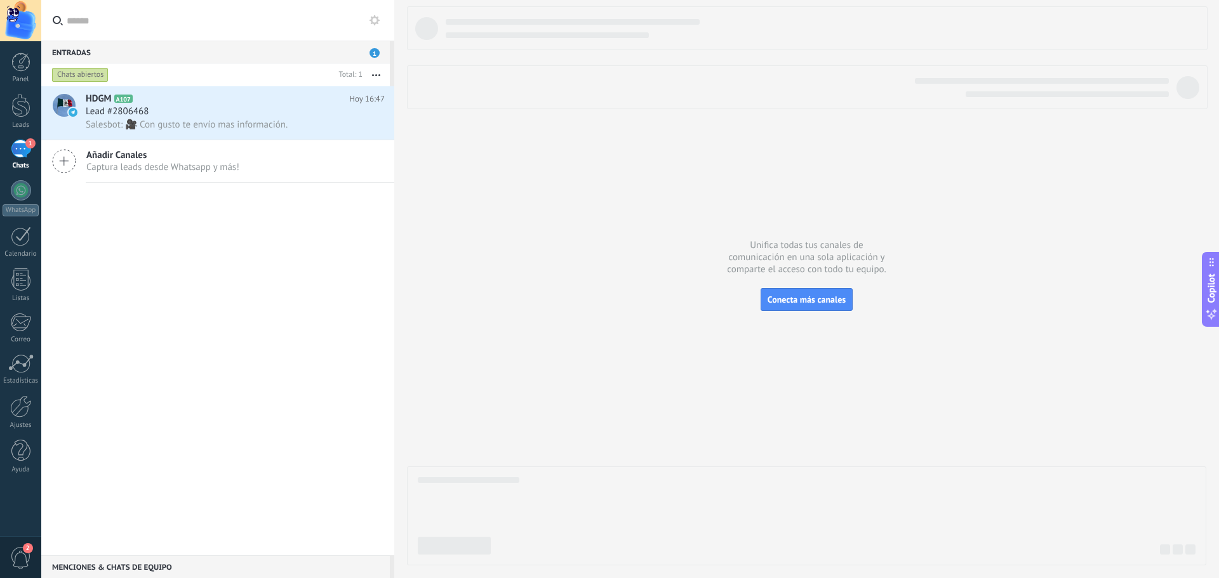
click at [17, 154] on div "1" at bounding box center [21, 149] width 20 height 18
click at [23, 112] on div at bounding box center [20, 105] width 19 height 23
